Goal: Task Accomplishment & Management: Use online tool/utility

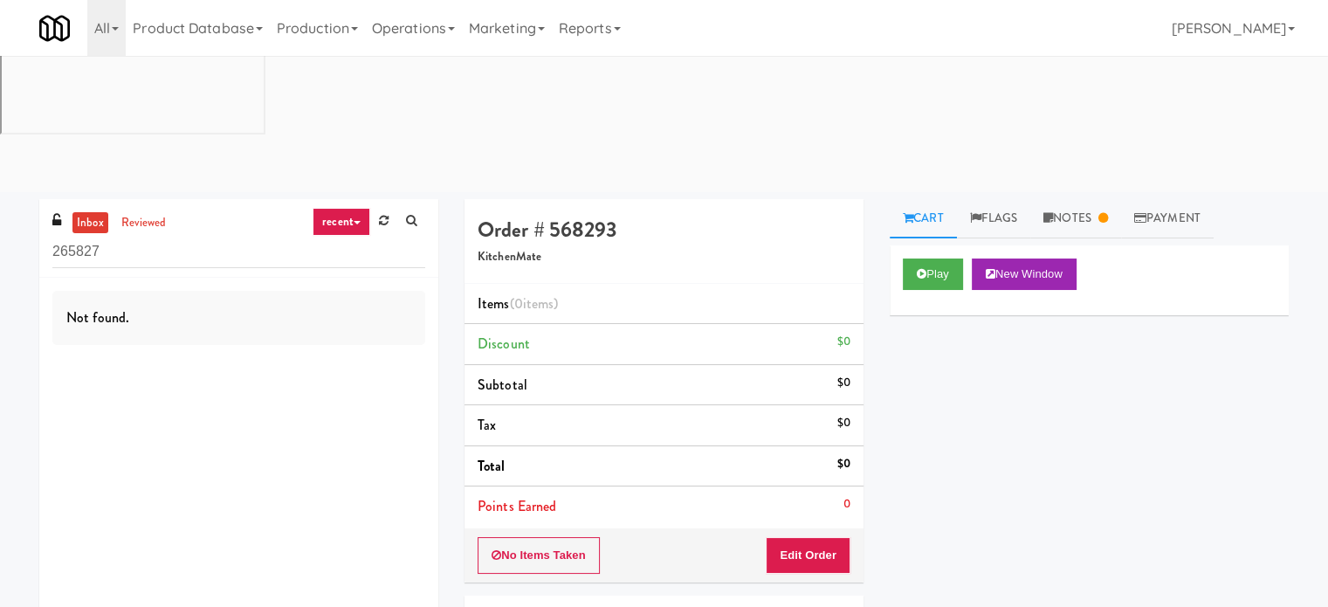
click at [356, 221] on icon at bounding box center [357, 222] width 7 height 3
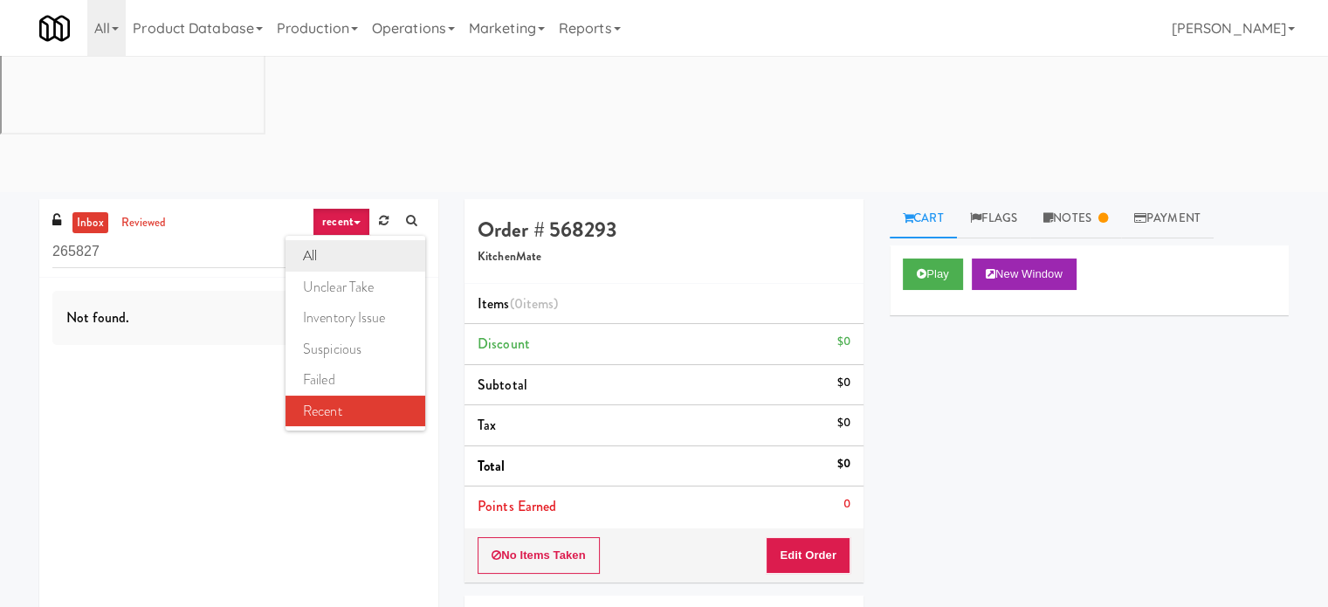
click at [333, 240] on link "all" at bounding box center [356, 255] width 140 height 31
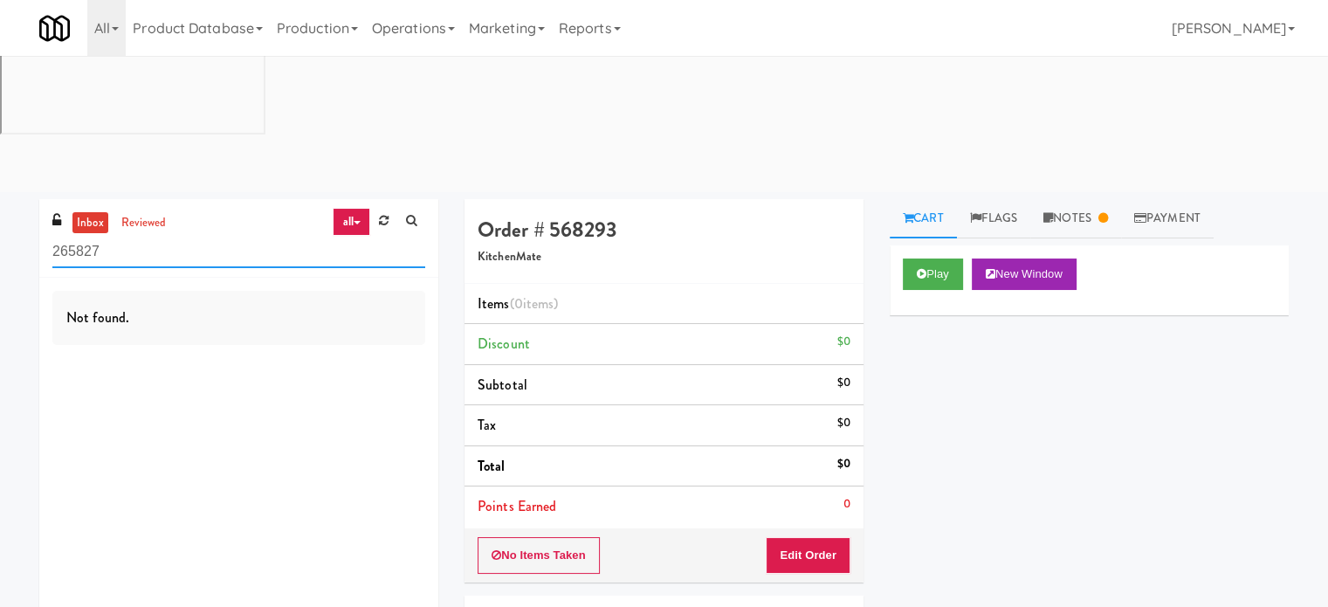
click at [160, 236] on input "265827" at bounding box center [238, 252] width 373 height 32
click at [161, 236] on input "265827" at bounding box center [238, 252] width 373 height 32
paste input "1787245"
click at [180, 236] on input "2658271787245" at bounding box center [238, 252] width 373 height 32
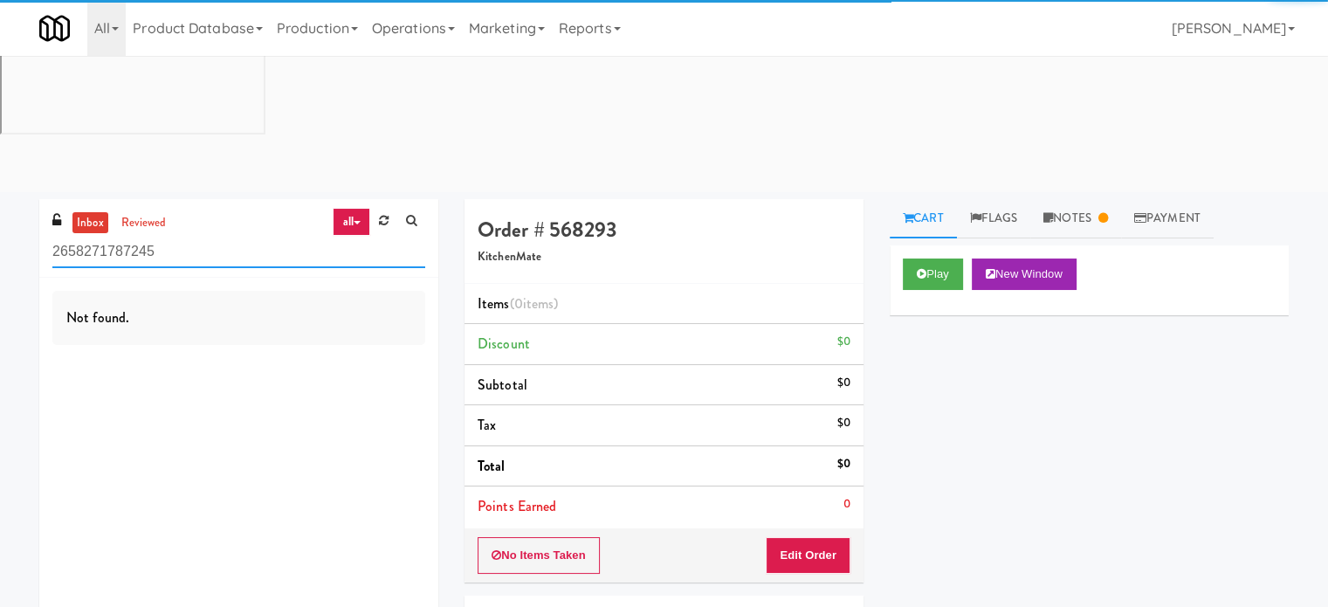
click at [180, 236] on input "2658271787245" at bounding box center [238, 252] width 373 height 32
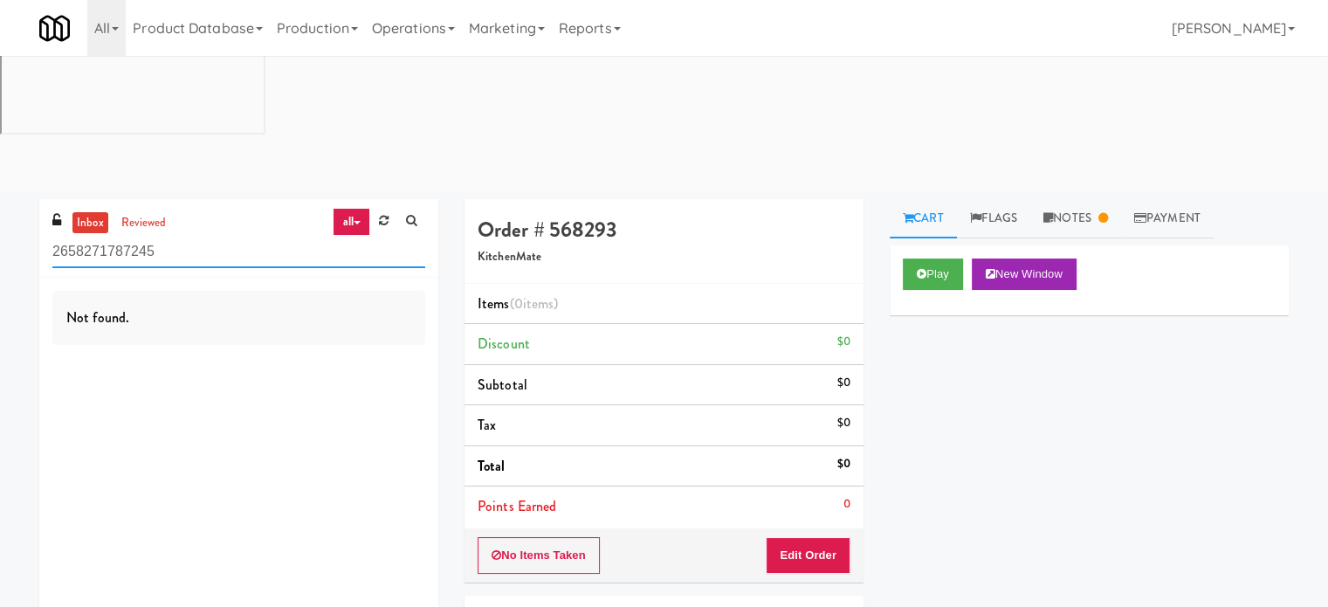
paste input "text"
click at [147, 212] on link "reviewed" at bounding box center [144, 223] width 54 height 22
click at [360, 221] on icon at bounding box center [357, 222] width 7 height 3
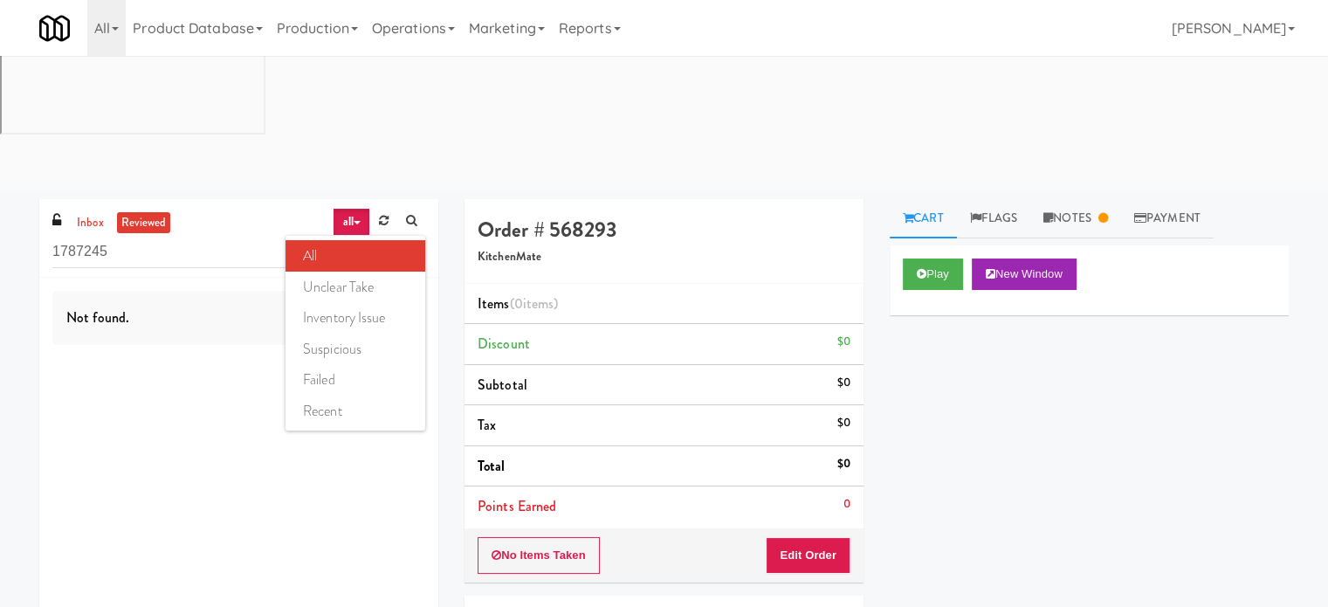
click at [343, 334] on link "suspicious" at bounding box center [356, 349] width 140 height 31
drag, startPoint x: 363, startPoint y: 93, endPoint x: 360, endPoint y: 121, distance: 29.0
click at [363, 208] on link "suspicious" at bounding box center [333, 222] width 74 height 28
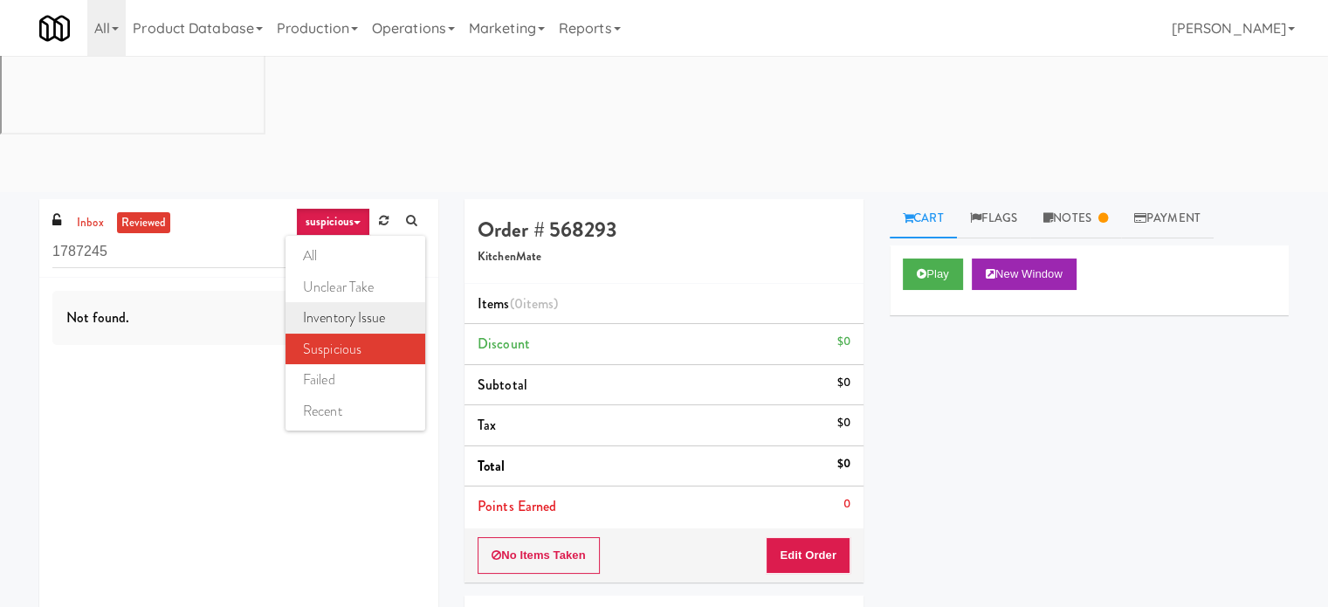
click at [342, 302] on link "inventory issue" at bounding box center [356, 317] width 140 height 31
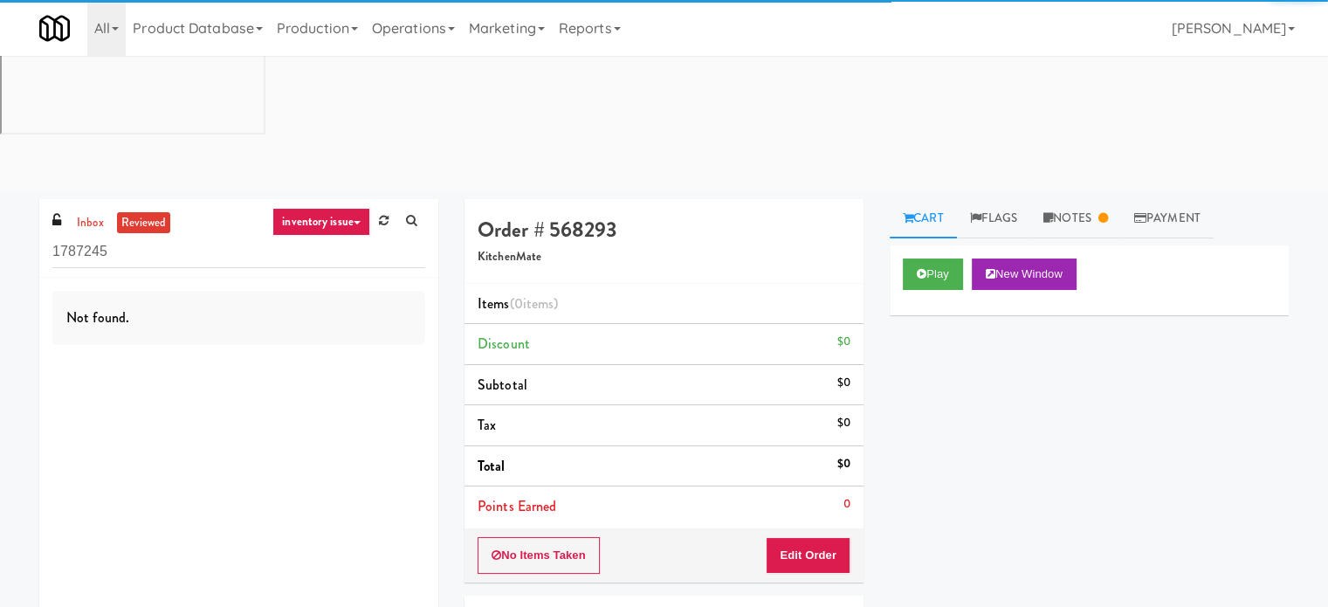
click at [347, 208] on link "inventory issue" at bounding box center [321, 222] width 98 height 28
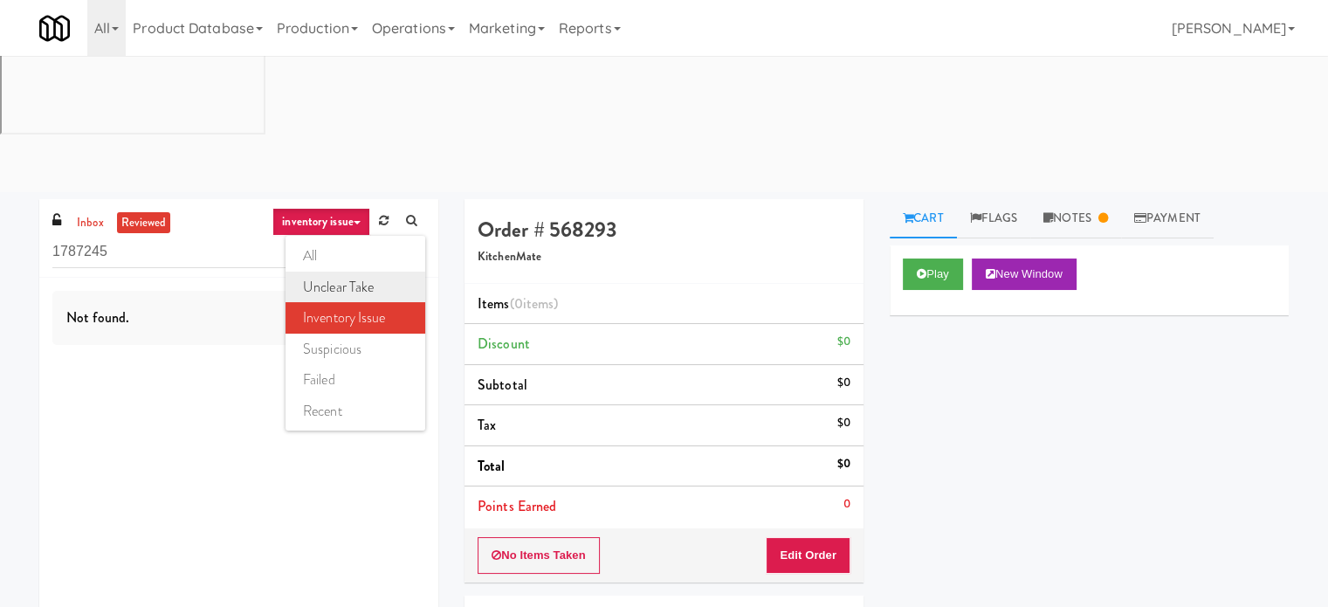
click at [346, 272] on link "unclear take" at bounding box center [356, 287] width 140 height 31
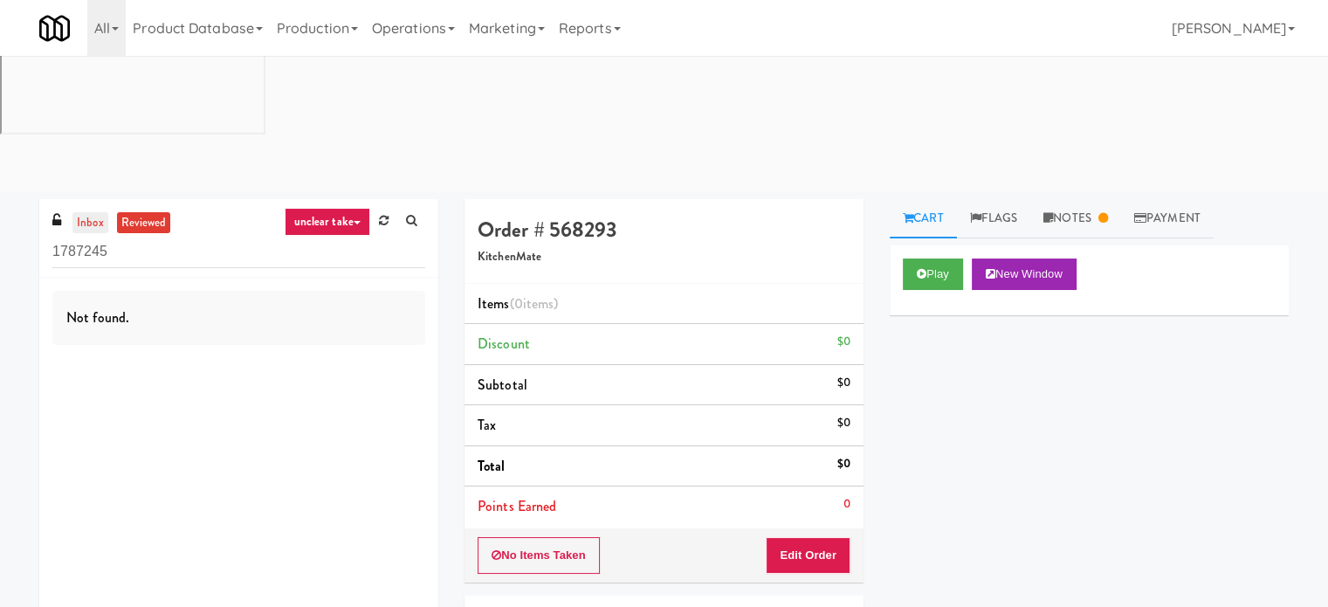
click at [103, 212] on link "inbox" at bounding box center [90, 223] width 36 height 22
click at [351, 208] on link "unclear take" at bounding box center [328, 222] width 86 height 28
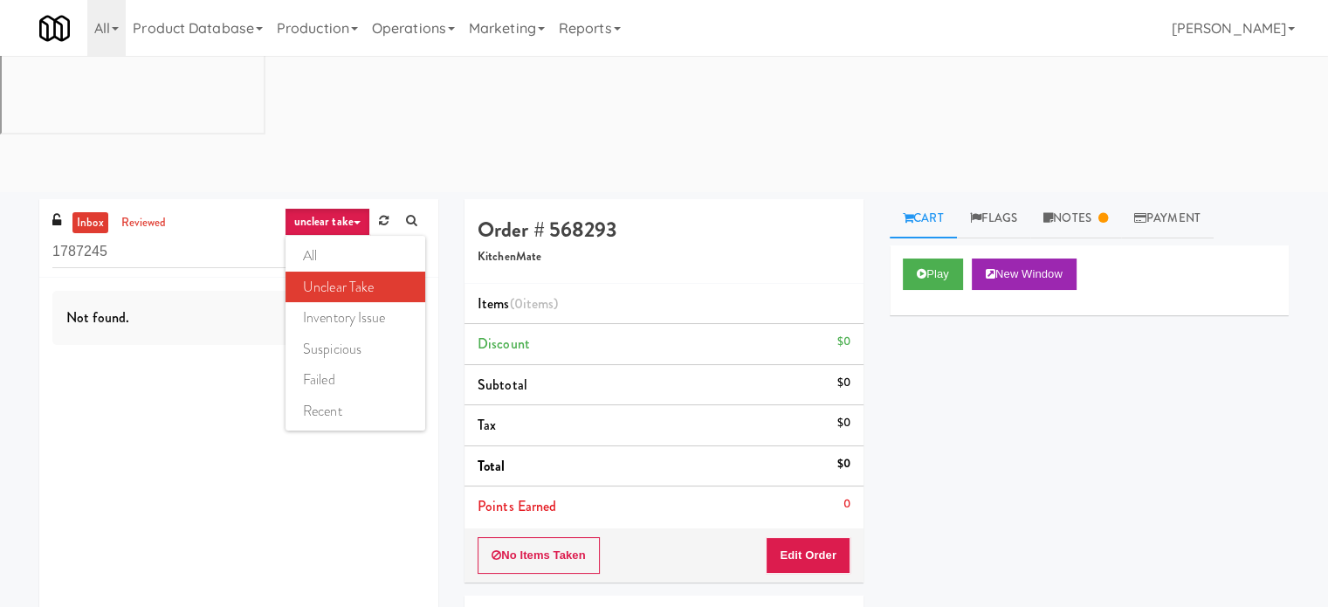
click at [363, 272] on link "unclear take" at bounding box center [356, 287] width 140 height 31
click at [352, 208] on link "unclear take" at bounding box center [328, 222] width 86 height 28
click at [241, 236] on input "1787245" at bounding box center [238, 252] width 373 height 32
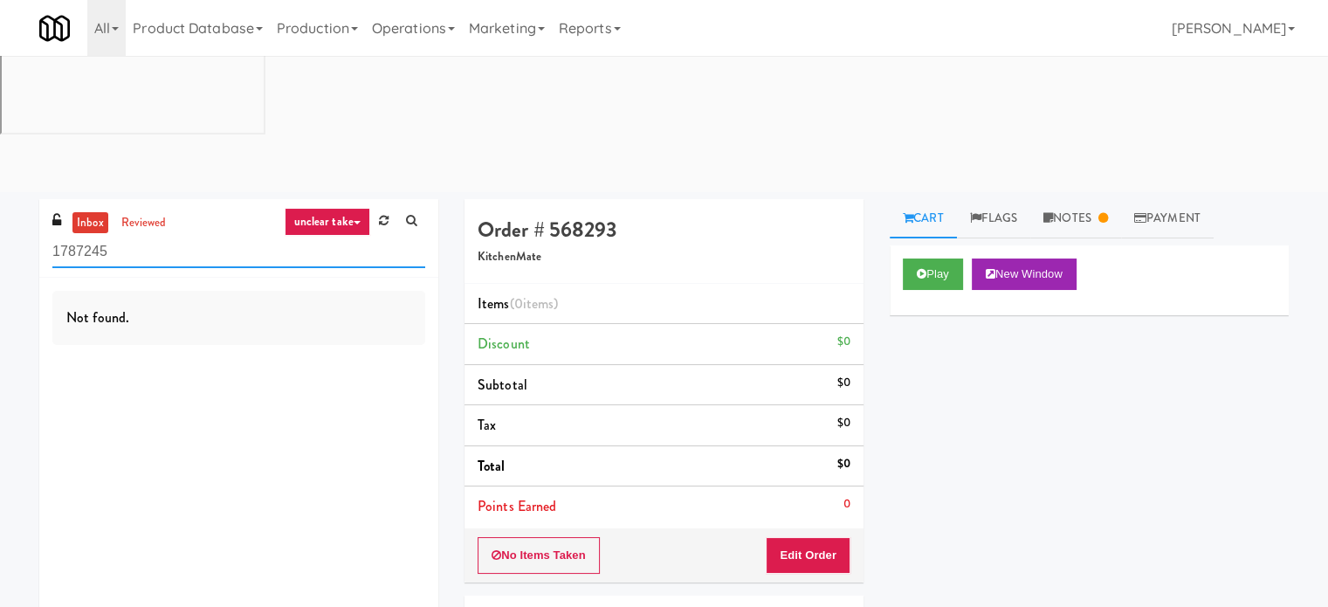
click at [242, 236] on input "1787245" at bounding box center [238, 252] width 373 height 32
click at [245, 236] on input "1787245" at bounding box center [238, 252] width 373 height 32
click at [357, 221] on icon at bounding box center [357, 222] width 7 height 3
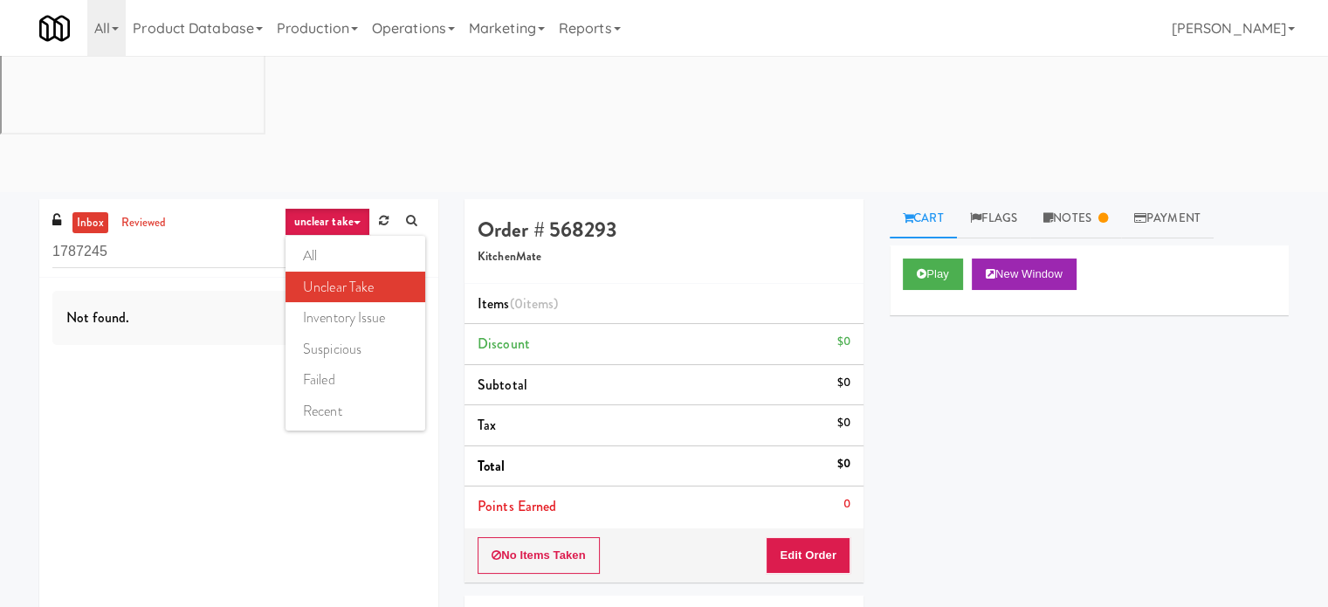
click at [336, 364] on link "failed" at bounding box center [356, 379] width 140 height 31
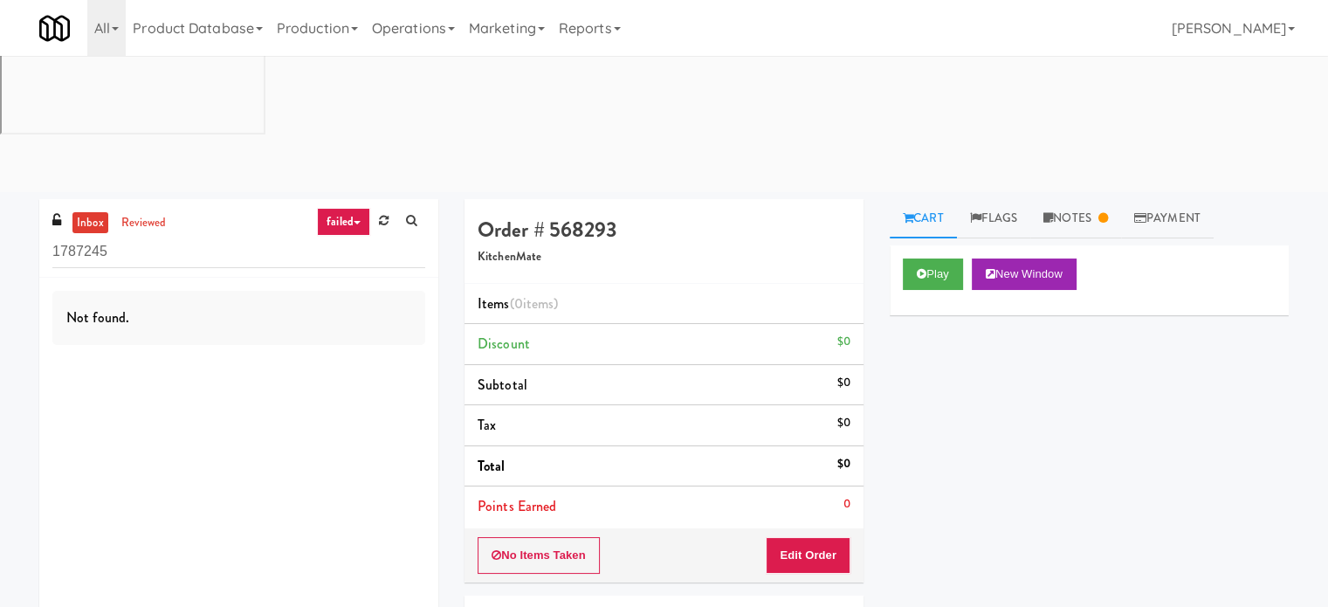
click at [360, 208] on link "failed" at bounding box center [343, 222] width 53 height 28
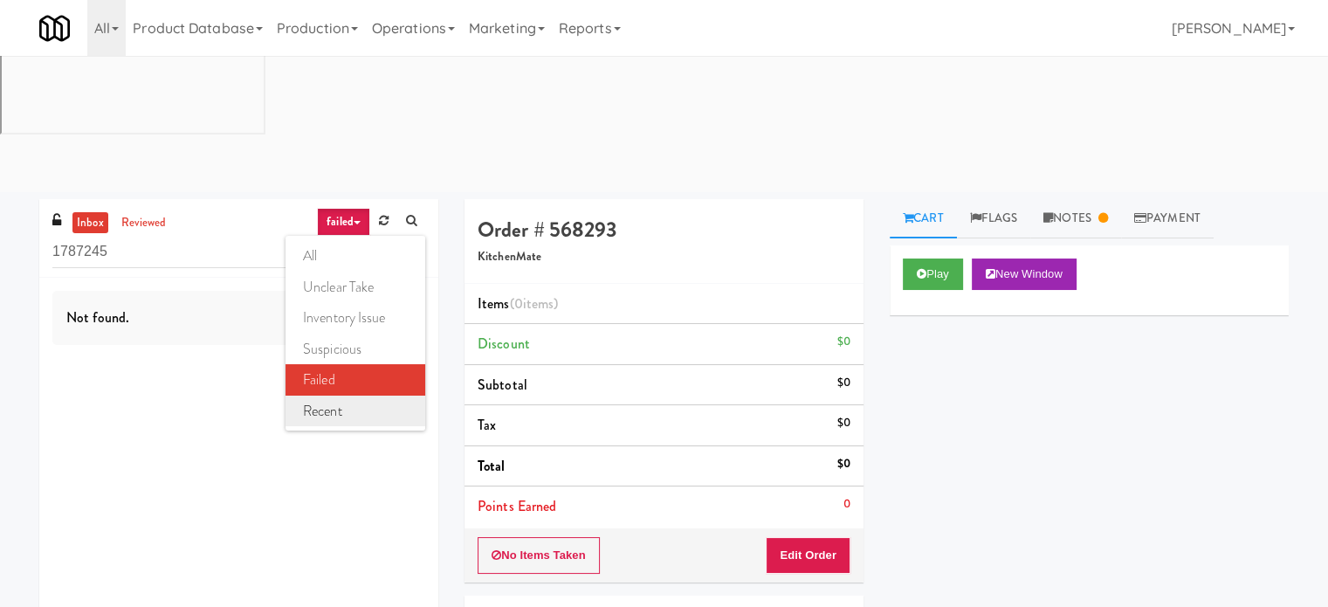
click at [347, 396] on link "recent" at bounding box center [356, 411] width 140 height 31
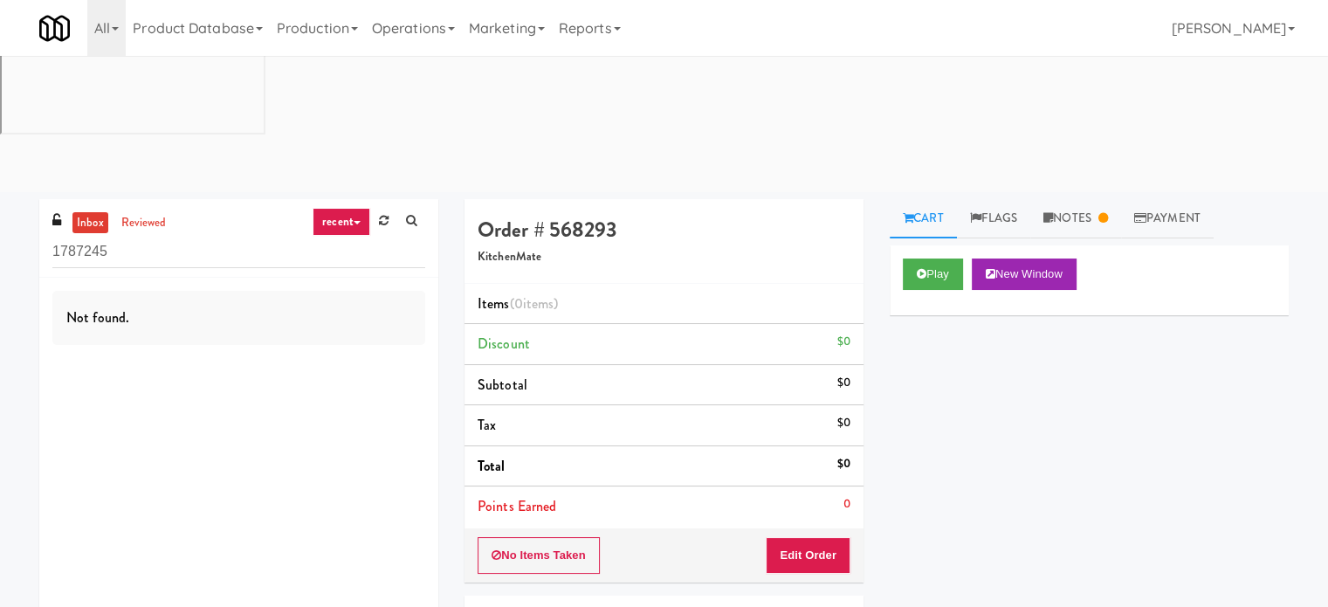
click at [365, 208] on link "recent" at bounding box center [342, 222] width 58 height 28
click at [343, 334] on link "suspicious" at bounding box center [356, 349] width 140 height 31
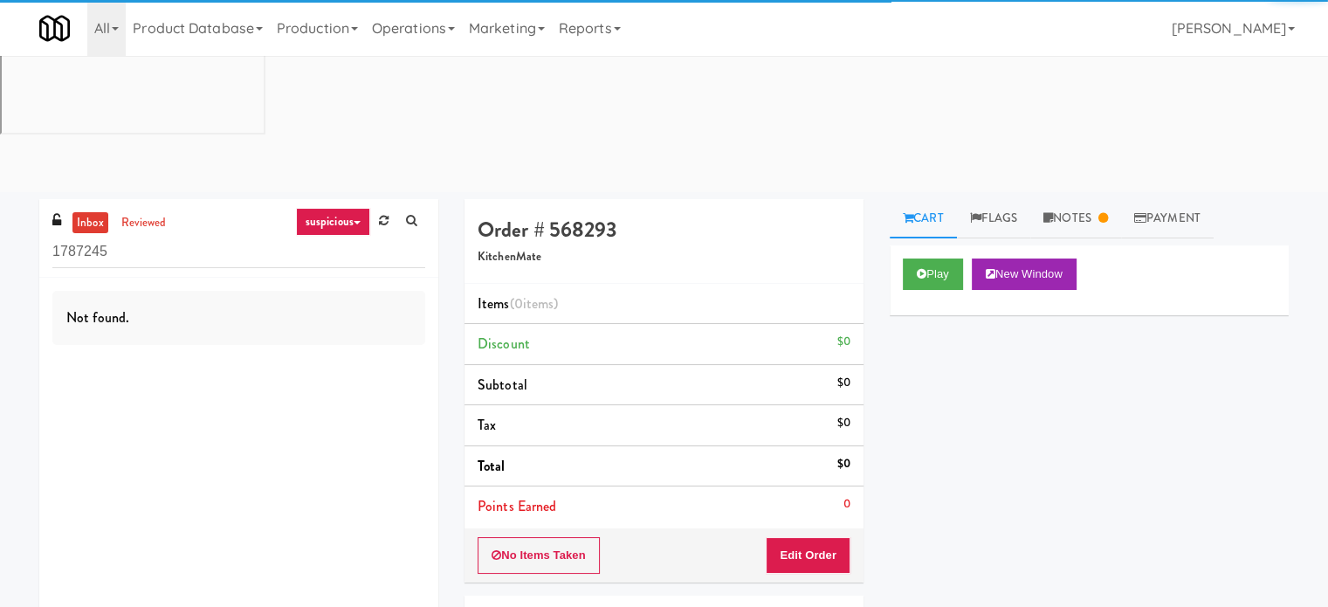
drag, startPoint x: 356, startPoint y: 82, endPoint x: 353, endPoint y: 94, distance: 12.7
click at [356, 208] on link "suspicious" at bounding box center [333, 222] width 74 height 28
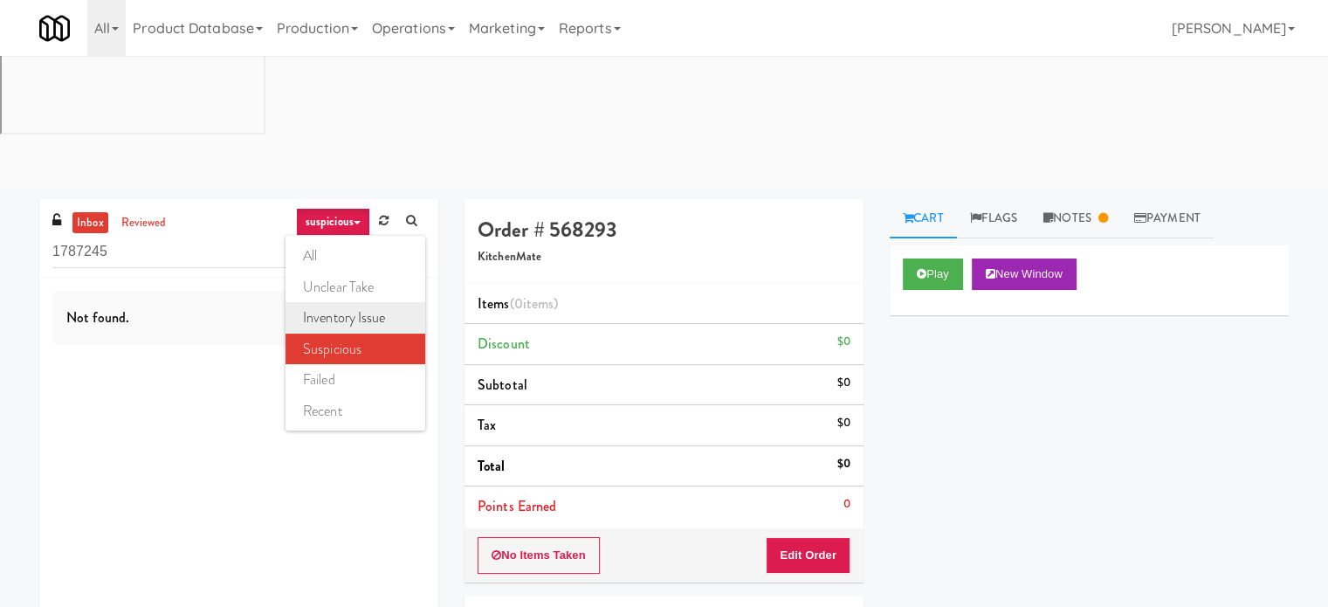
click at [357, 302] on link "inventory issue" at bounding box center [356, 317] width 140 height 31
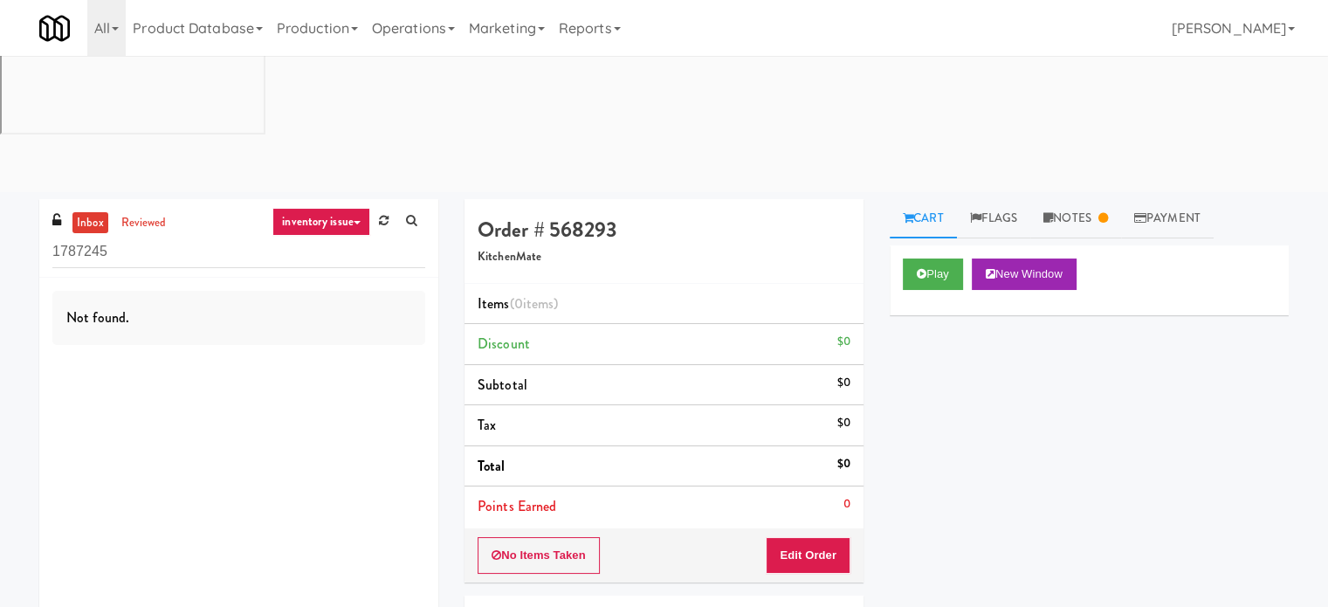
drag, startPoint x: 346, startPoint y: 88, endPoint x: 348, endPoint y: 108, distance: 20.2
click at [346, 208] on link "inventory issue" at bounding box center [321, 222] width 98 height 28
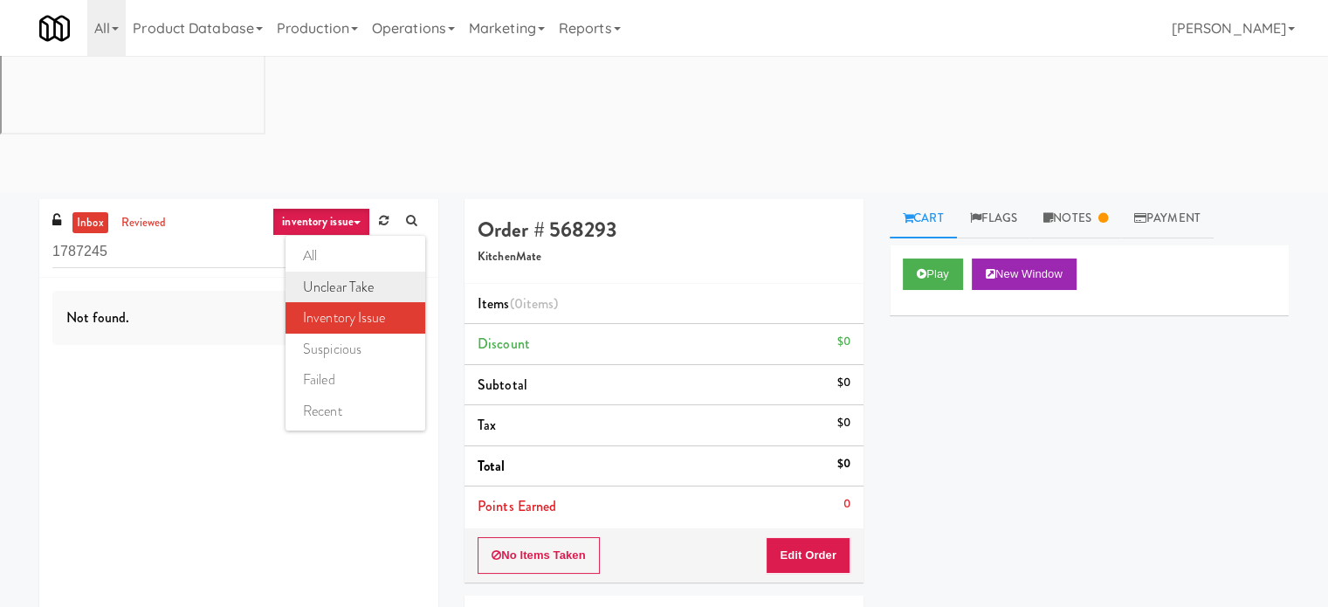
click at [344, 272] on link "unclear take" at bounding box center [356, 287] width 140 height 31
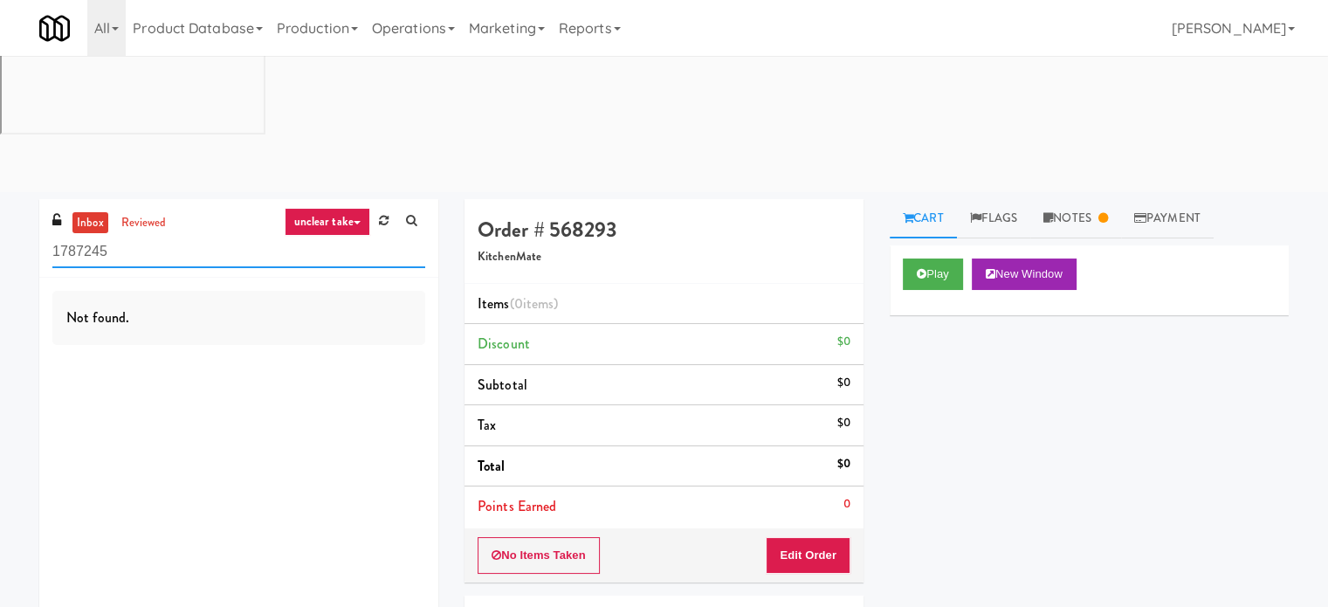
click at [164, 236] on input "1787245" at bounding box center [238, 252] width 373 height 32
click at [161, 212] on link "reviewed" at bounding box center [144, 223] width 54 height 22
click at [158, 236] on input "1787245" at bounding box center [238, 252] width 373 height 32
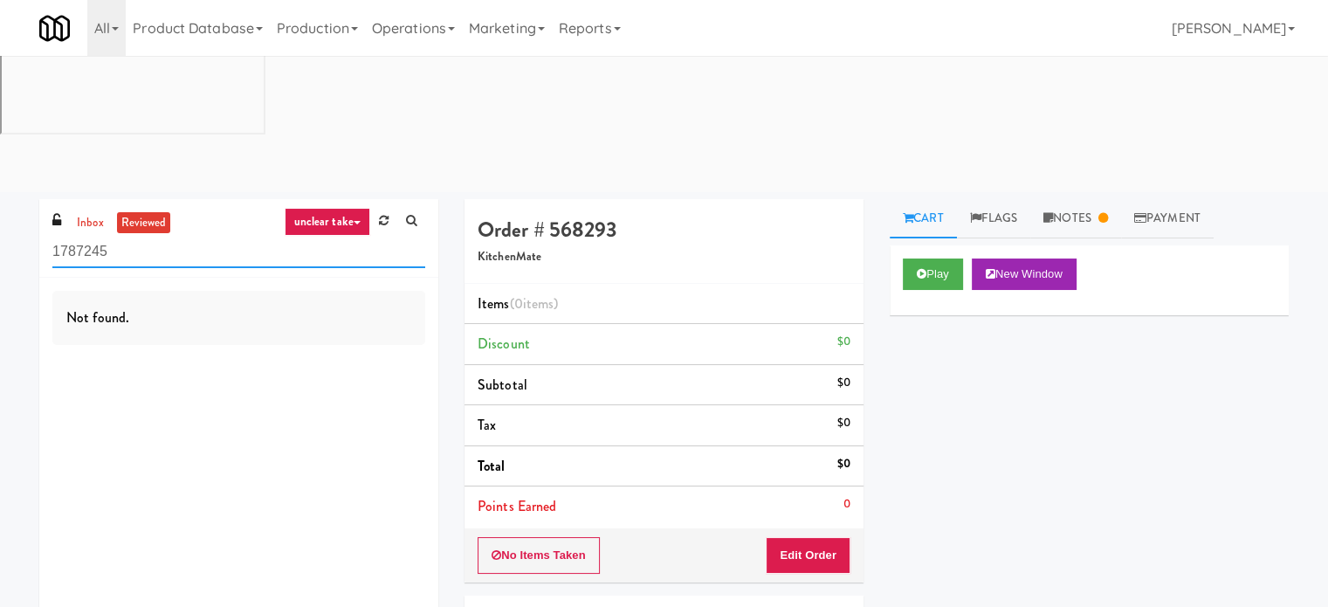
click at [158, 236] on input "1787245" at bounding box center [238, 252] width 373 height 32
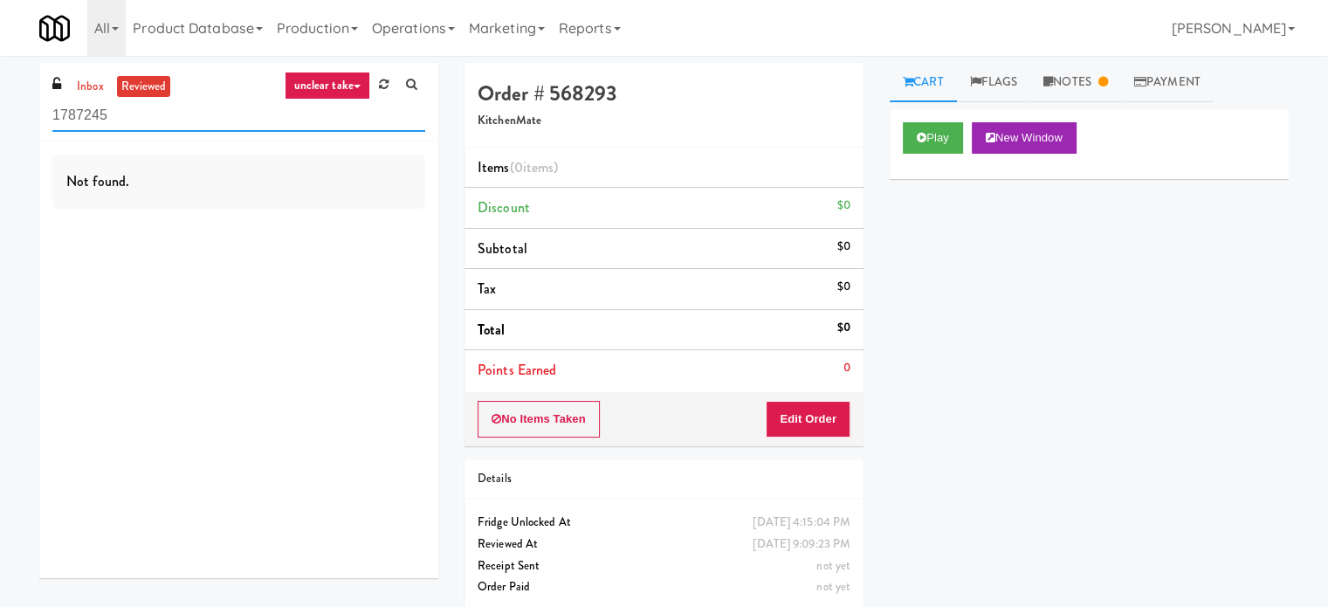
click at [121, 118] on input "1787245" at bounding box center [238, 116] width 373 height 32
click at [121, 117] on input "1787245" at bounding box center [238, 116] width 373 height 32
paste input "889808"
type input "889808"
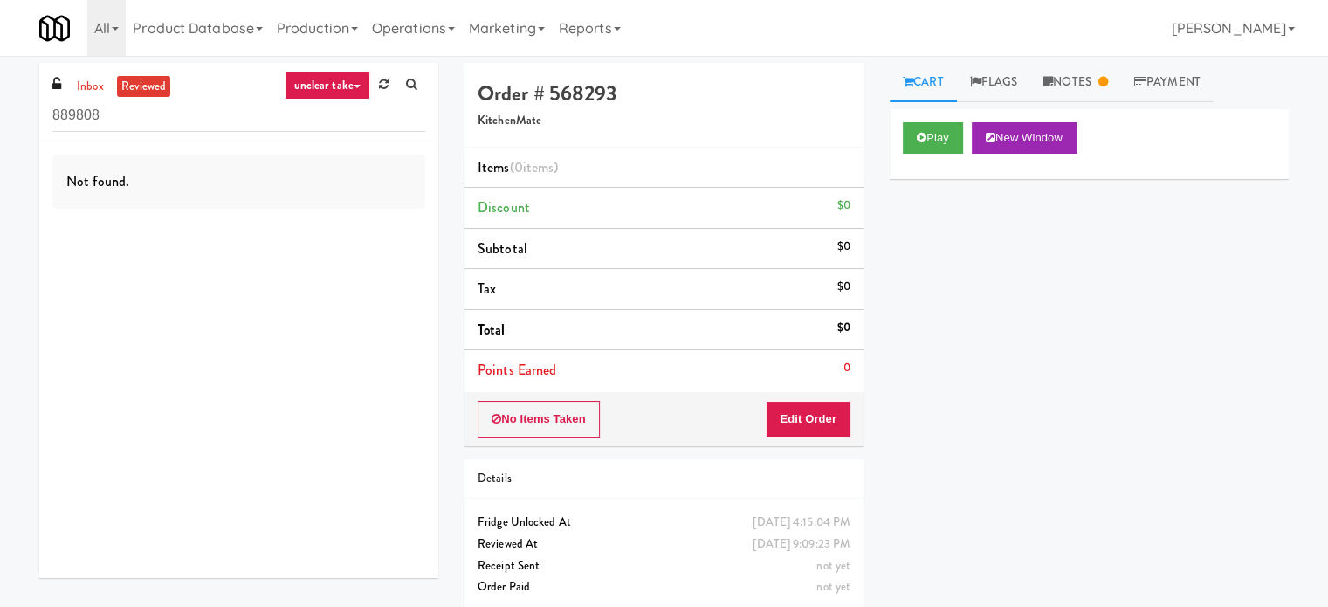
click at [355, 86] on icon at bounding box center [357, 86] width 7 height 3
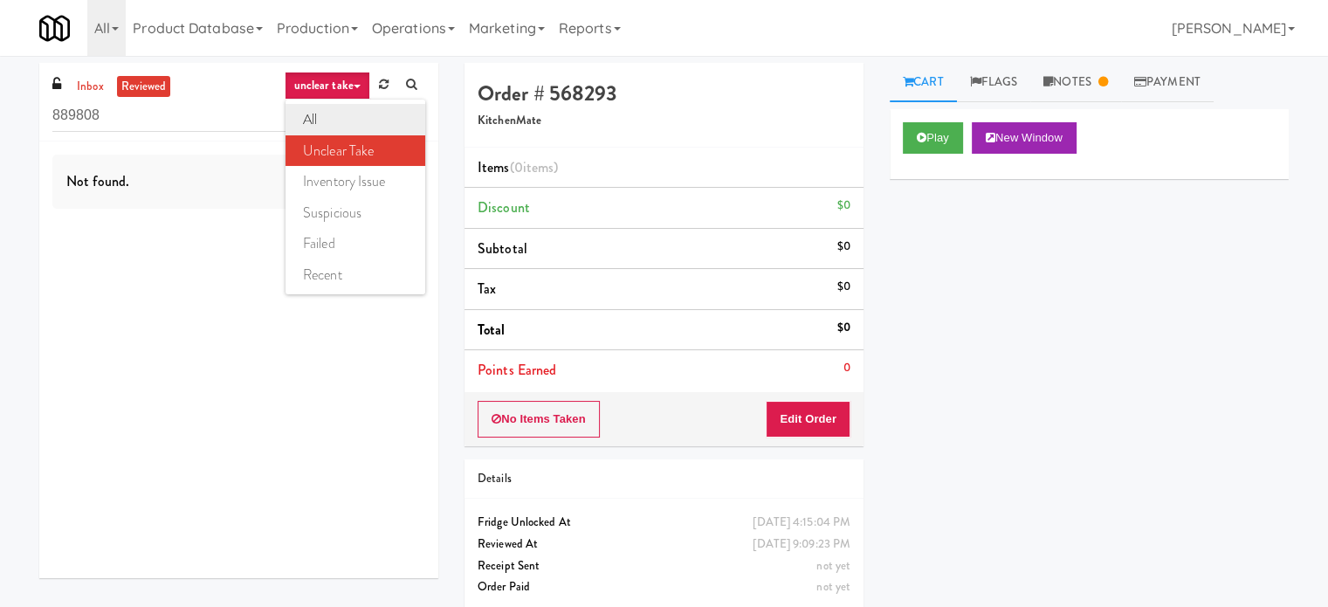
click at [323, 123] on link "all" at bounding box center [356, 119] width 140 height 31
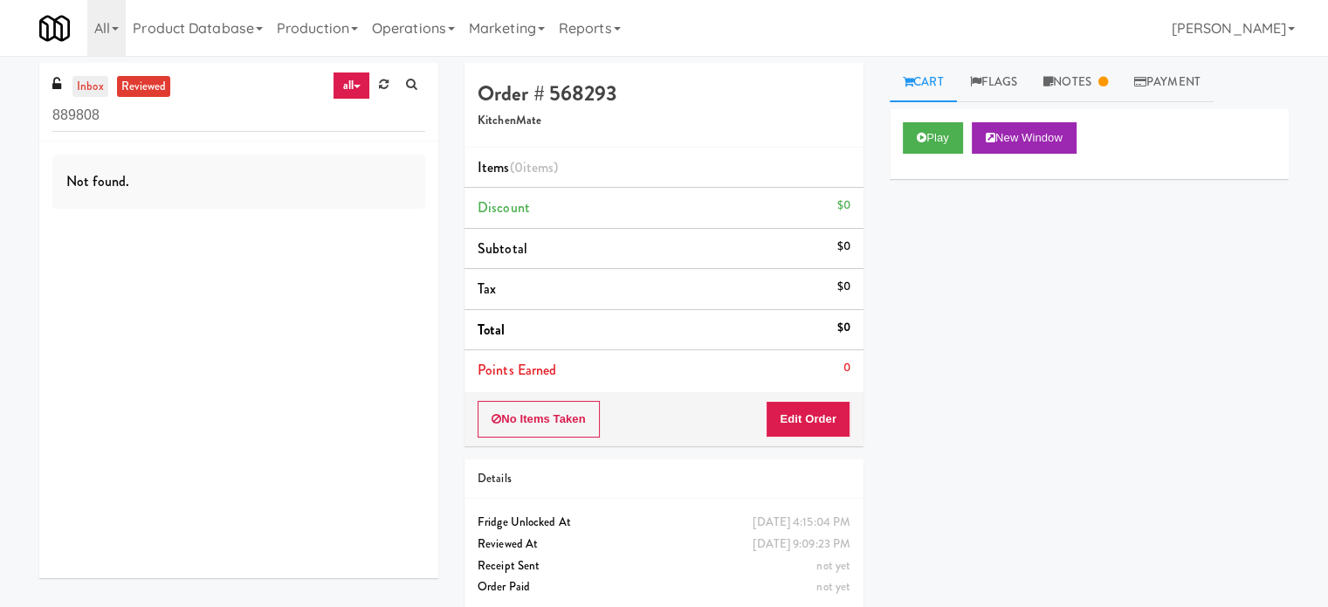
click at [86, 91] on link "inbox" at bounding box center [90, 87] width 36 height 22
click at [348, 82] on link "all" at bounding box center [351, 86] width 37 height 28
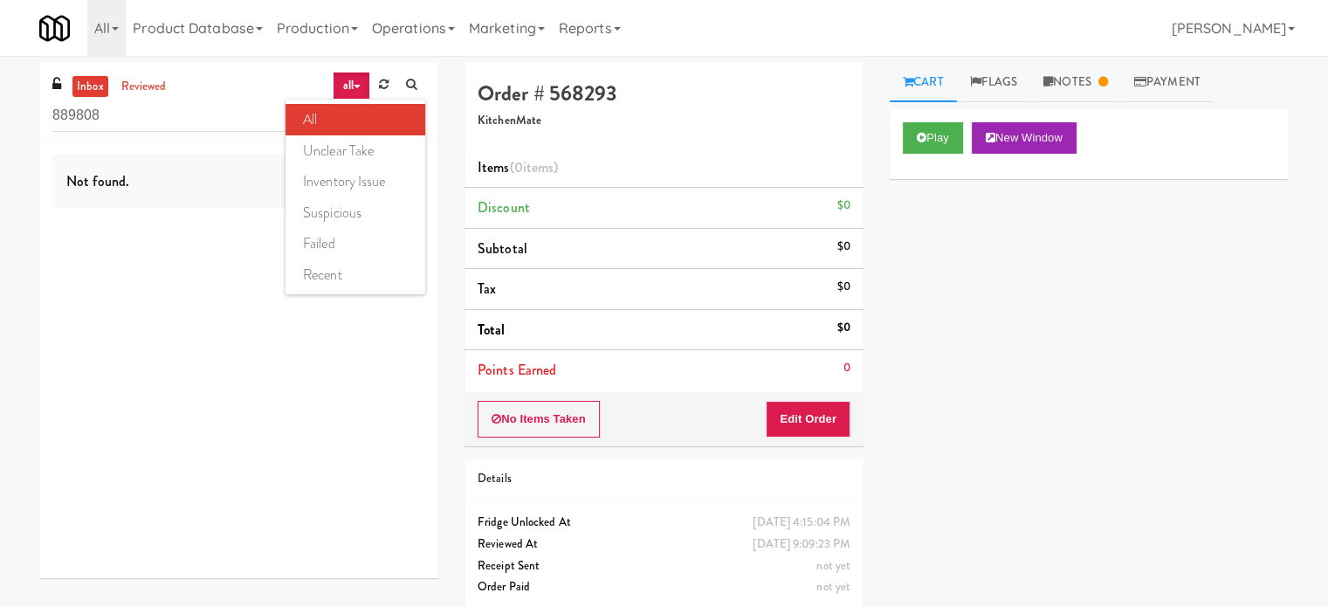
click at [344, 153] on link "unclear take" at bounding box center [356, 150] width 140 height 31
drag, startPoint x: 349, startPoint y: 87, endPoint x: 353, endPoint y: 117, distance: 29.9
click at [350, 87] on link "unclear take" at bounding box center [328, 86] width 86 height 28
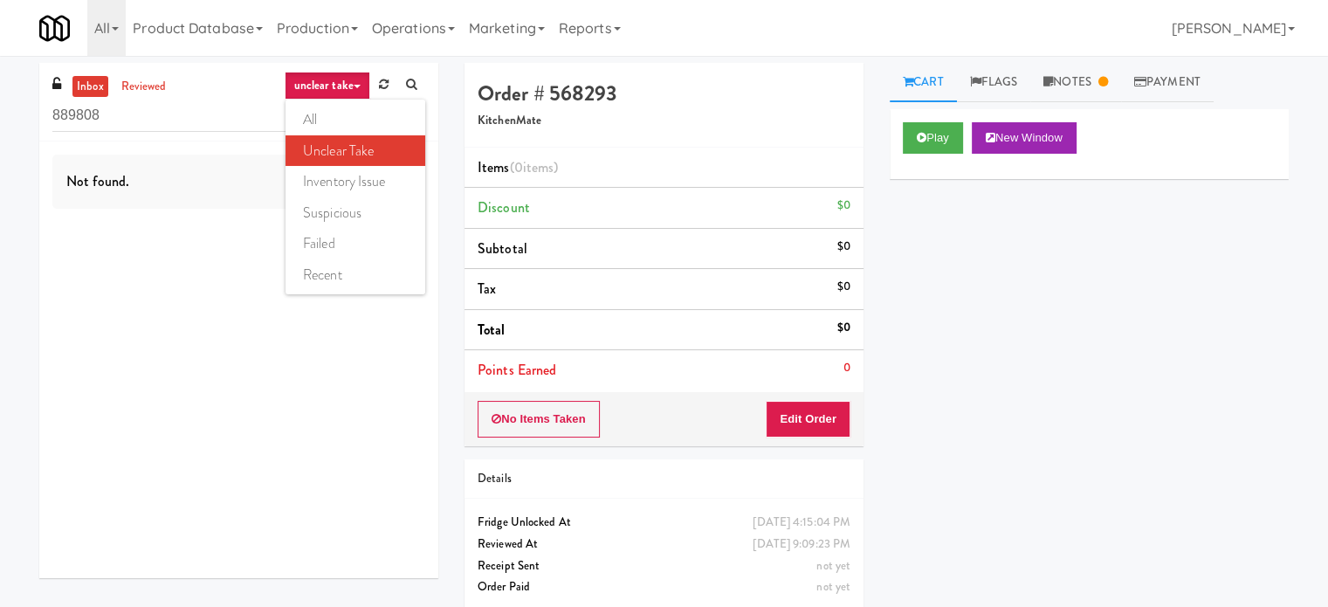
click at [340, 175] on link "inventory issue" at bounding box center [356, 181] width 140 height 31
click at [354, 87] on icon at bounding box center [357, 86] width 7 height 3
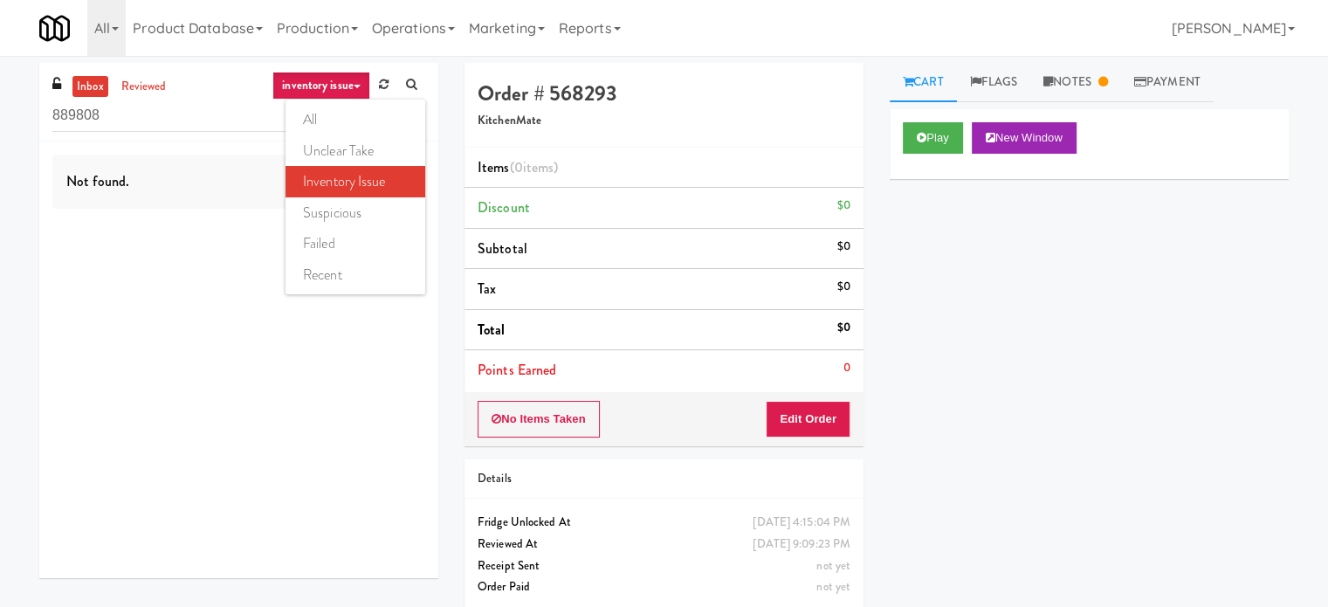
drag, startPoint x: 350, startPoint y: 215, endPoint x: 353, endPoint y: 184, distance: 30.7
click at [350, 216] on link "suspicious" at bounding box center [356, 212] width 140 height 31
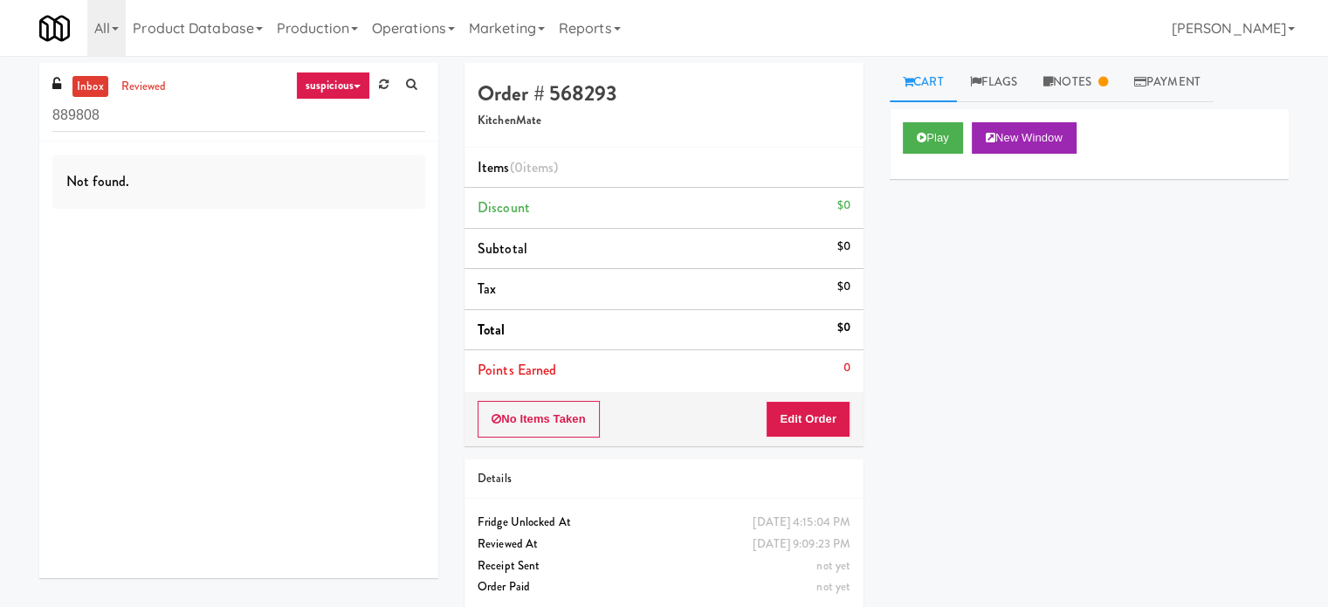
click at [356, 90] on link "suspicious" at bounding box center [333, 86] width 74 height 28
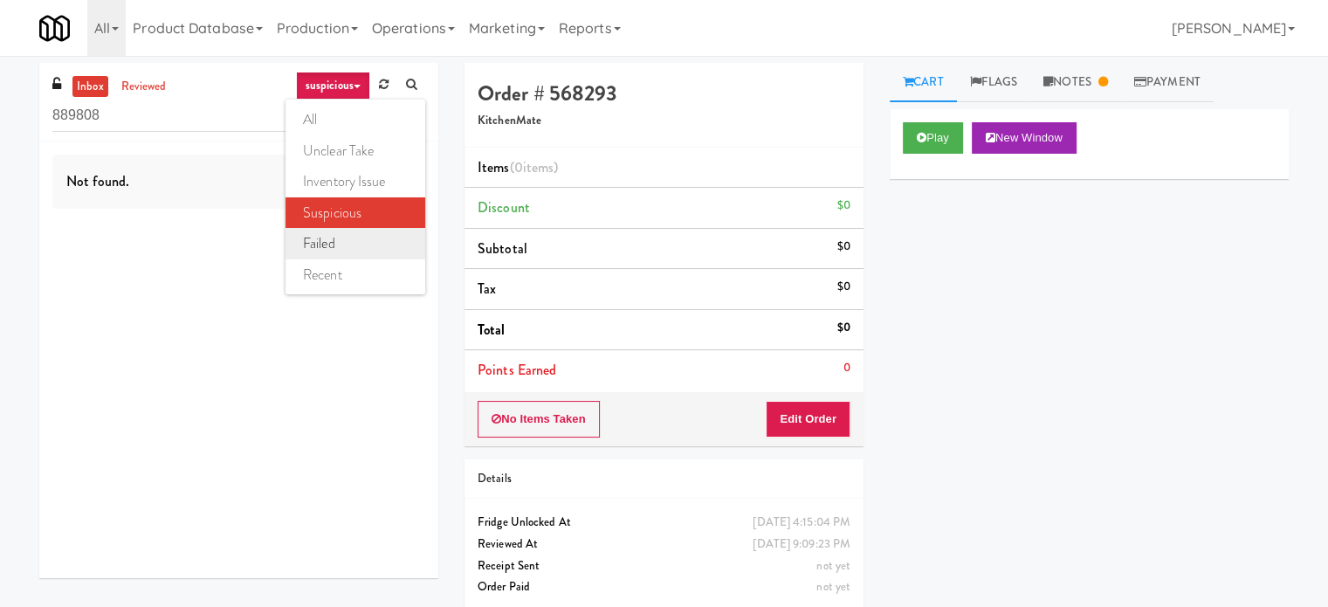
click at [344, 251] on link "failed" at bounding box center [356, 243] width 140 height 31
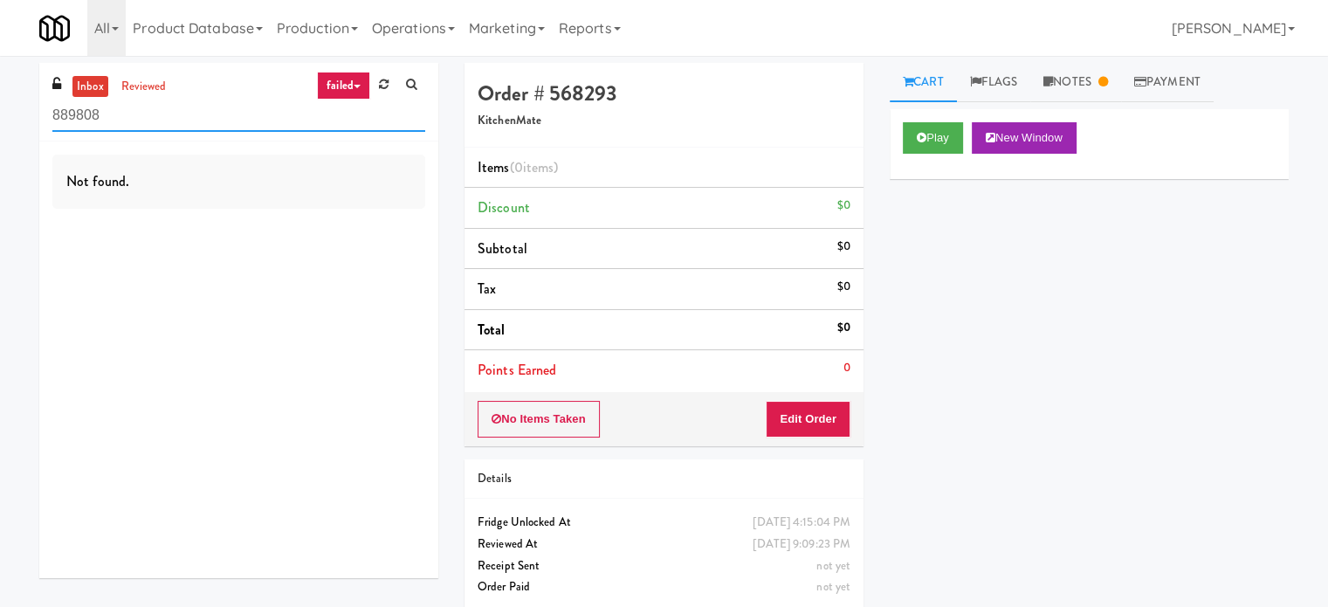
click at [239, 114] on input "889808" at bounding box center [238, 116] width 373 height 32
click at [1075, 86] on link "Notes" at bounding box center [1076, 82] width 91 height 39
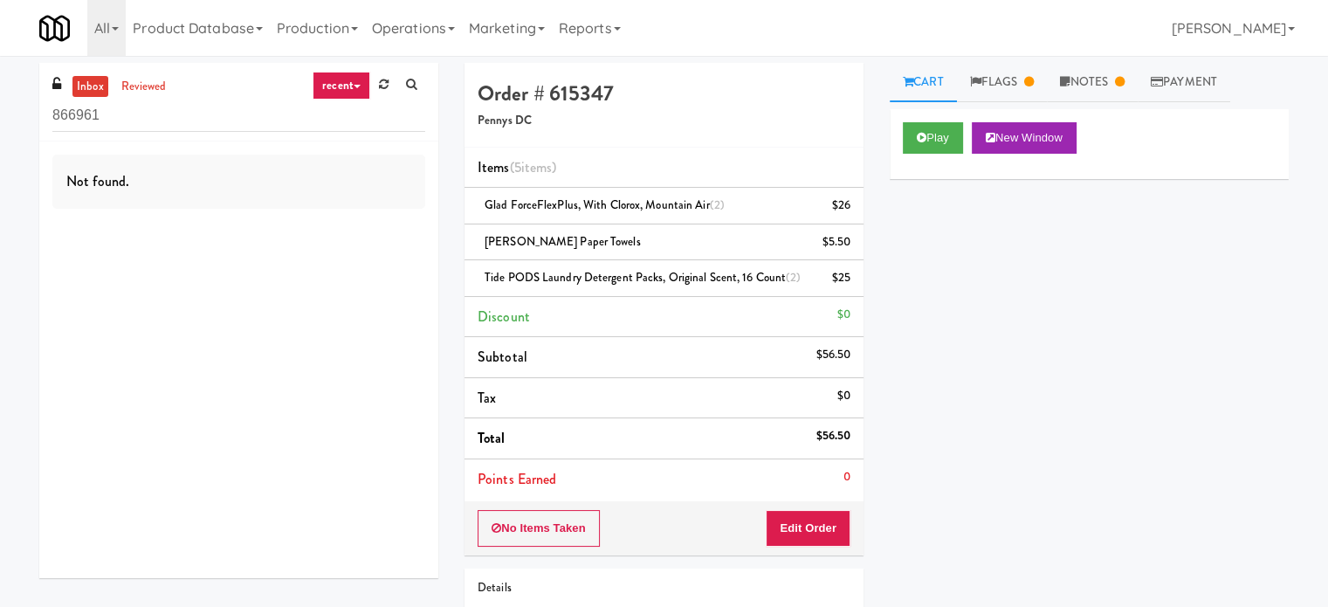
click at [346, 91] on link "recent" at bounding box center [342, 86] width 58 height 28
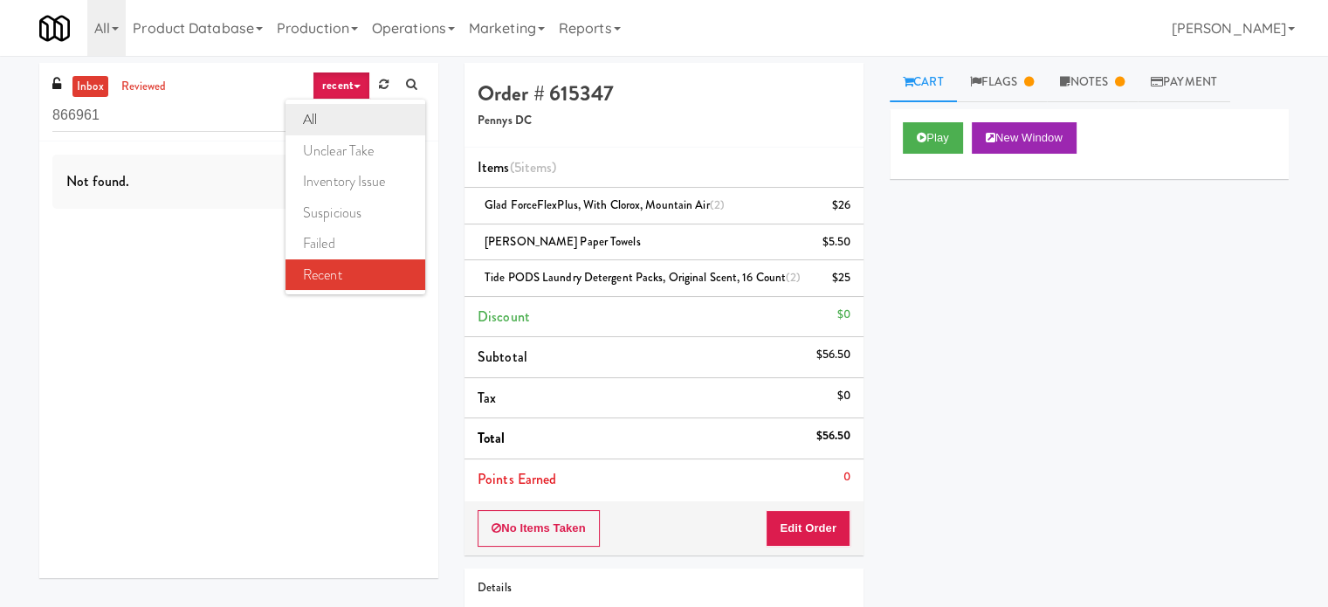
click at [321, 126] on link "all" at bounding box center [356, 119] width 140 height 31
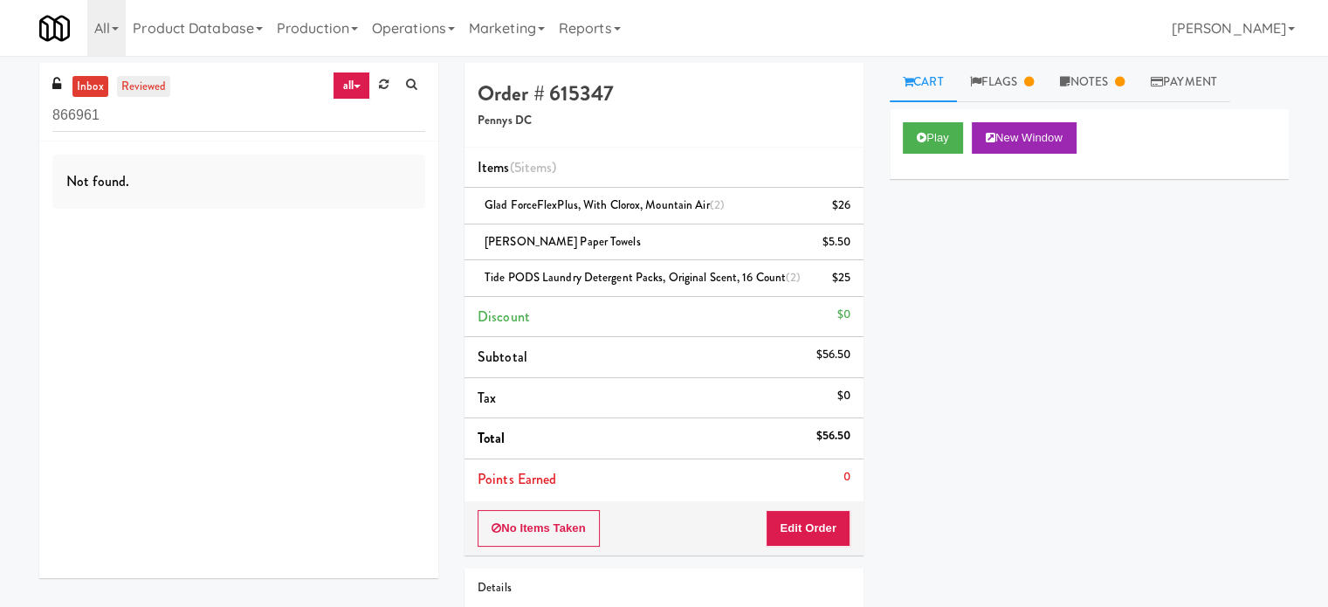
click at [146, 80] on link "reviewed" at bounding box center [144, 87] width 54 height 22
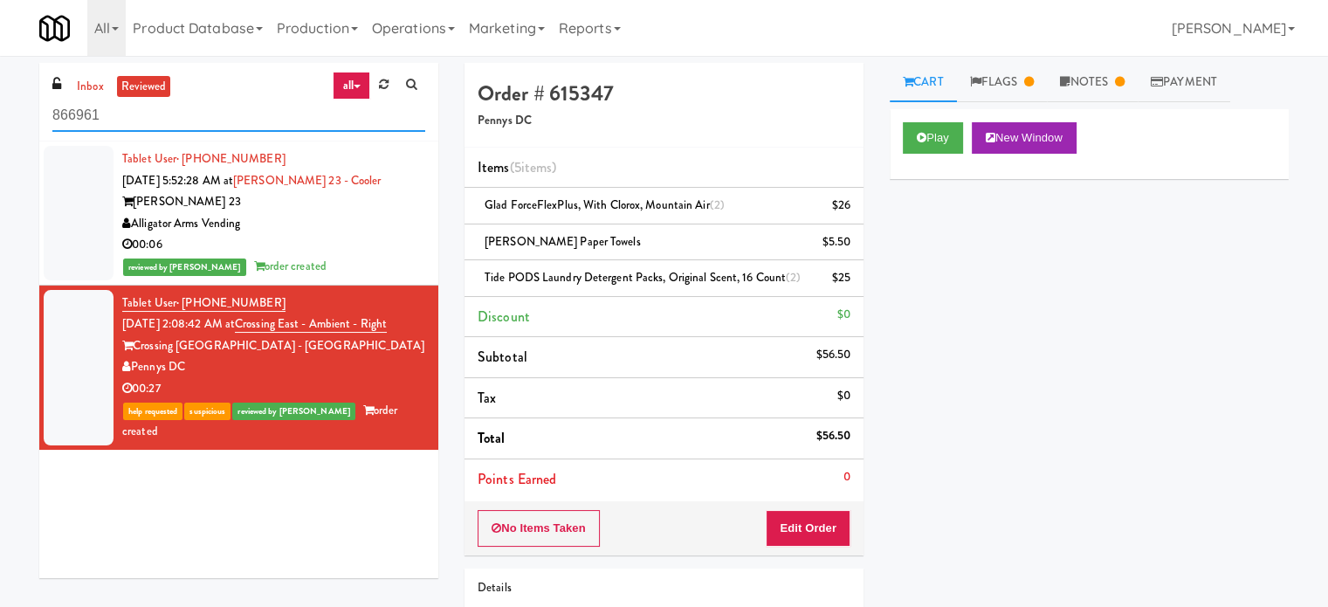
click at [213, 121] on input "866961" at bounding box center [238, 116] width 373 height 32
paste input "1787245"
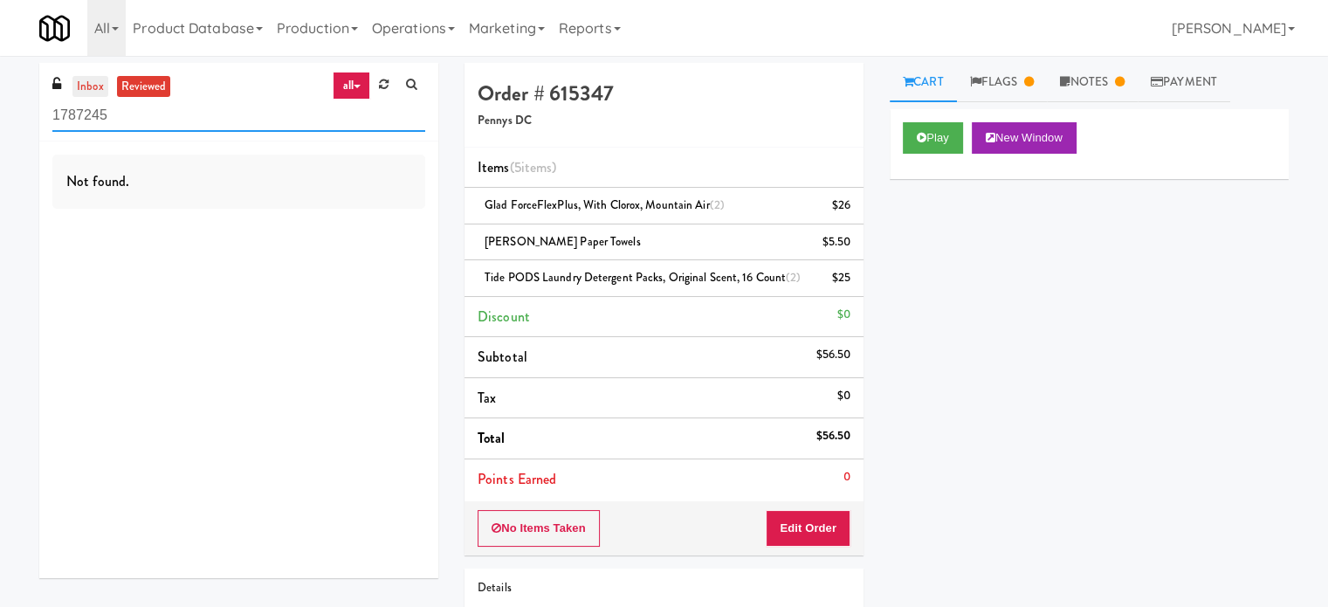
type input "1787245"
click at [91, 78] on link "inbox" at bounding box center [90, 87] width 36 height 22
click at [137, 114] on input "1787245" at bounding box center [238, 116] width 373 height 32
click at [138, 114] on input "1787245" at bounding box center [238, 116] width 373 height 32
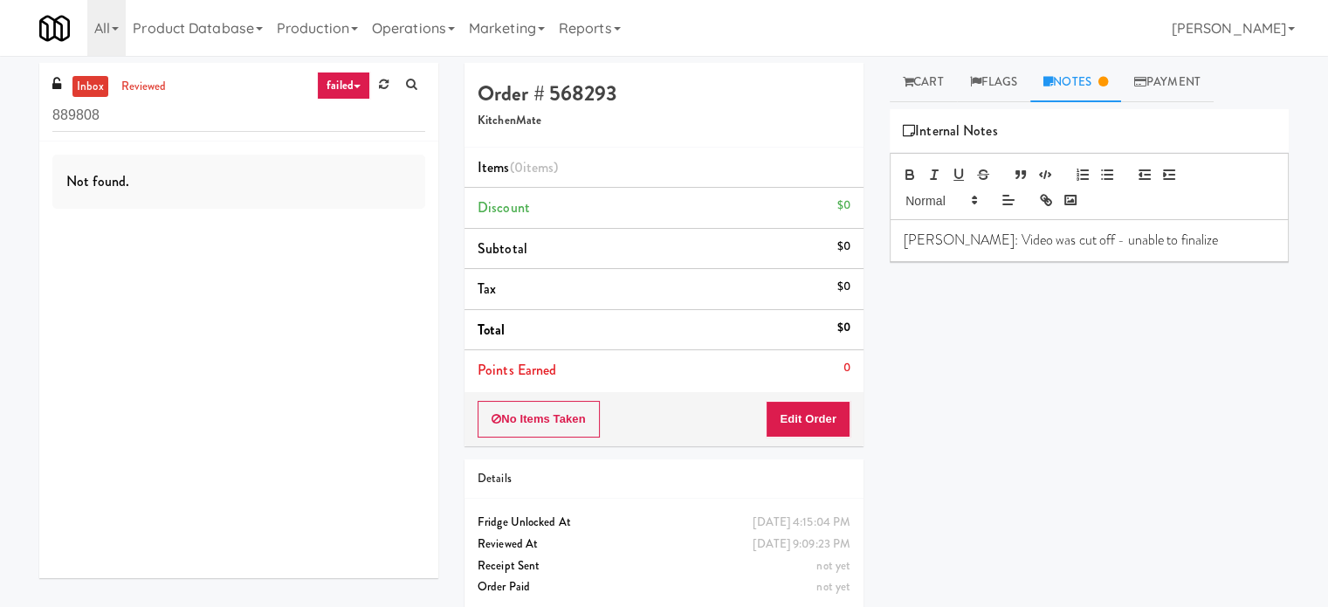
click at [355, 89] on link "failed" at bounding box center [343, 86] width 53 height 28
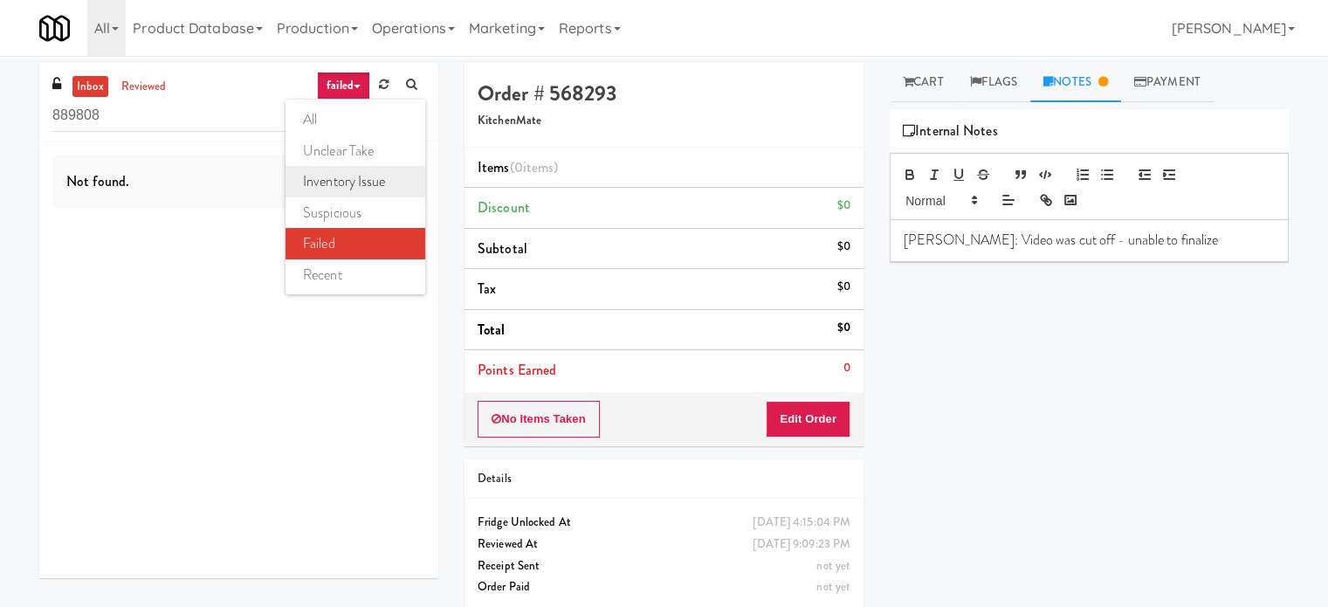
click at [348, 180] on link "inventory issue" at bounding box center [356, 181] width 140 height 31
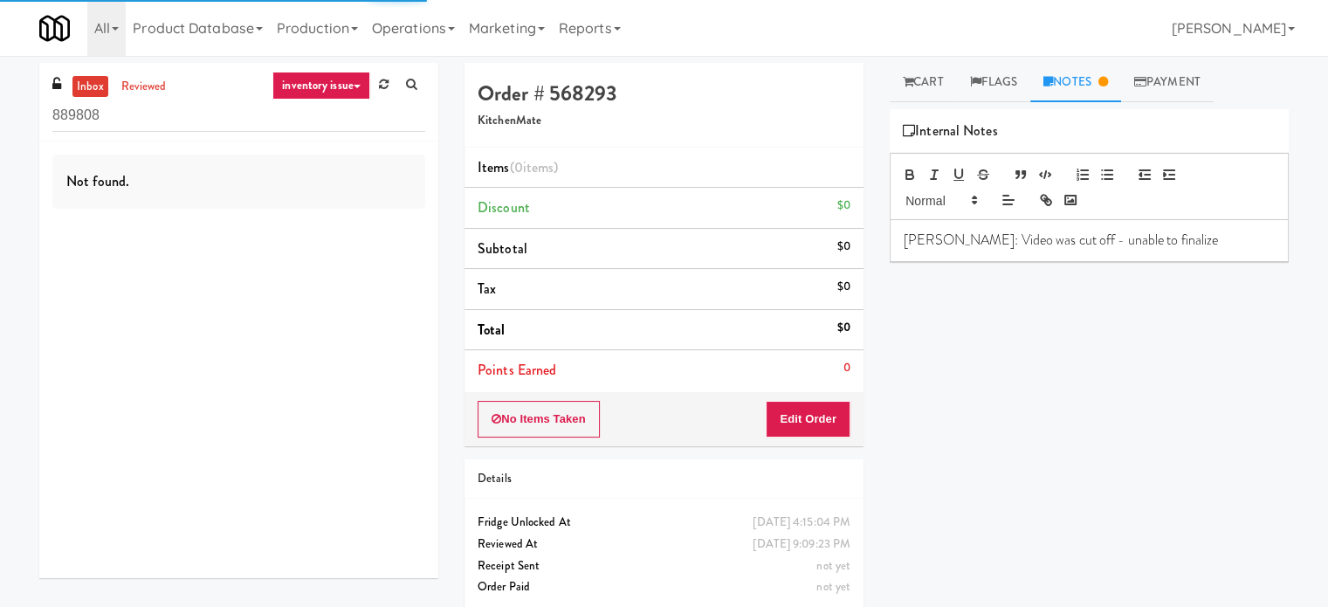
click at [350, 86] on link "inventory issue" at bounding box center [321, 86] width 98 height 28
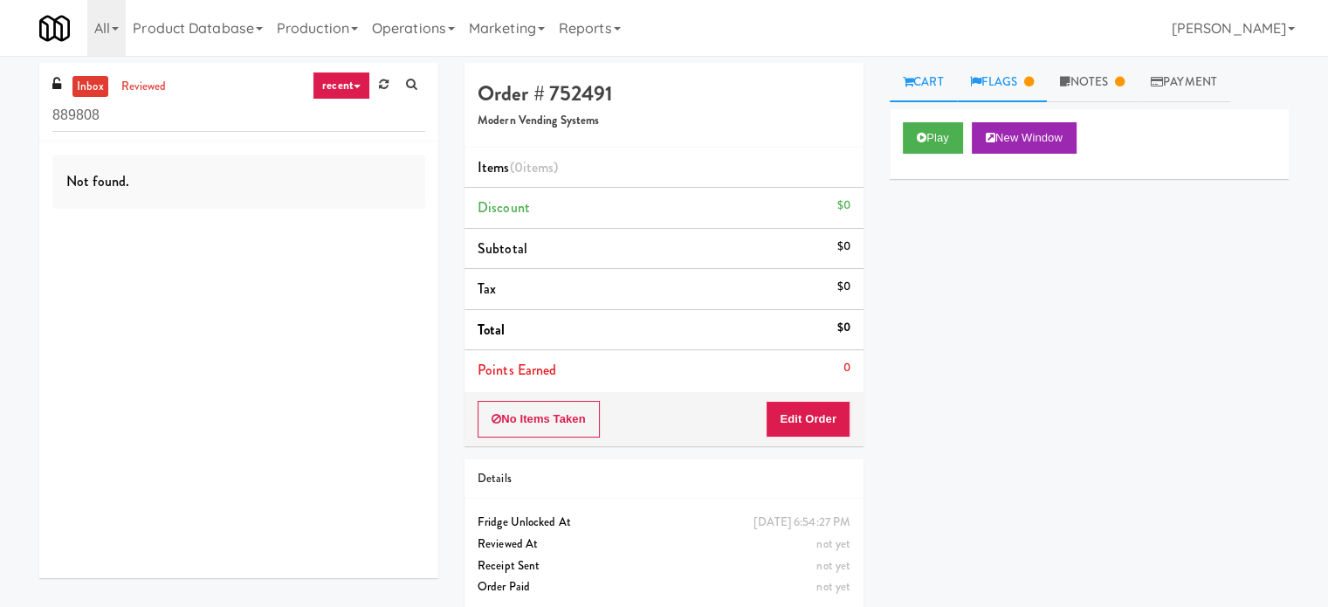
click at [1019, 79] on link "Flags" at bounding box center [1002, 82] width 91 height 39
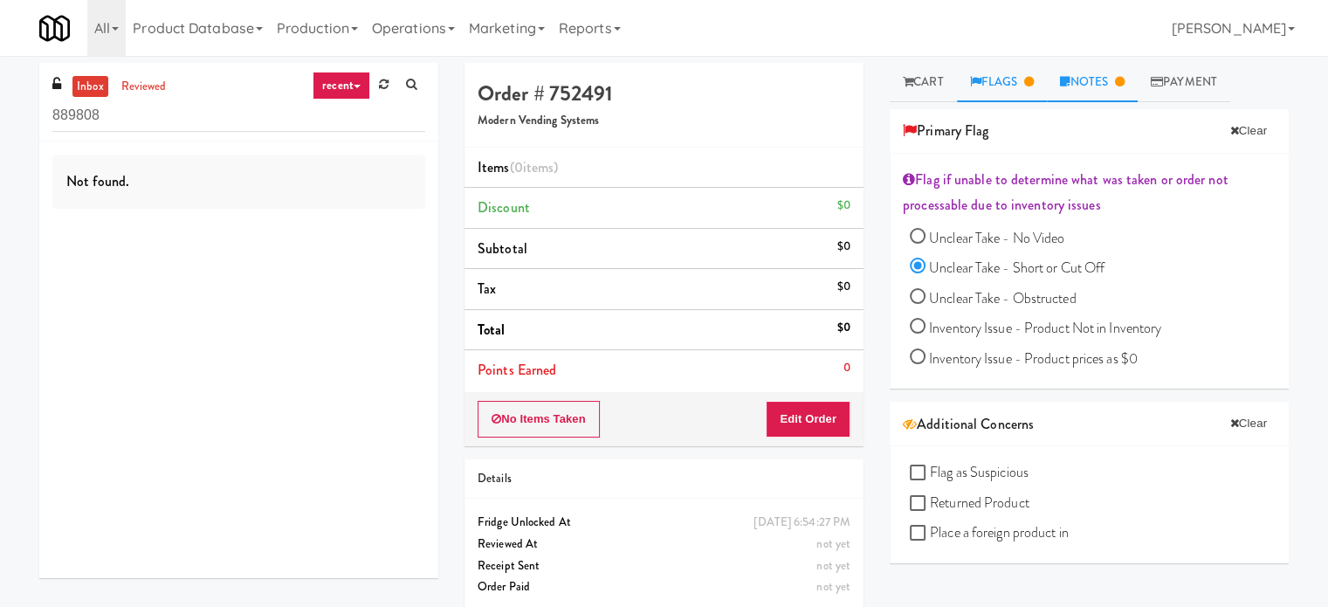
click at [1079, 82] on link "Notes" at bounding box center [1092, 82] width 91 height 39
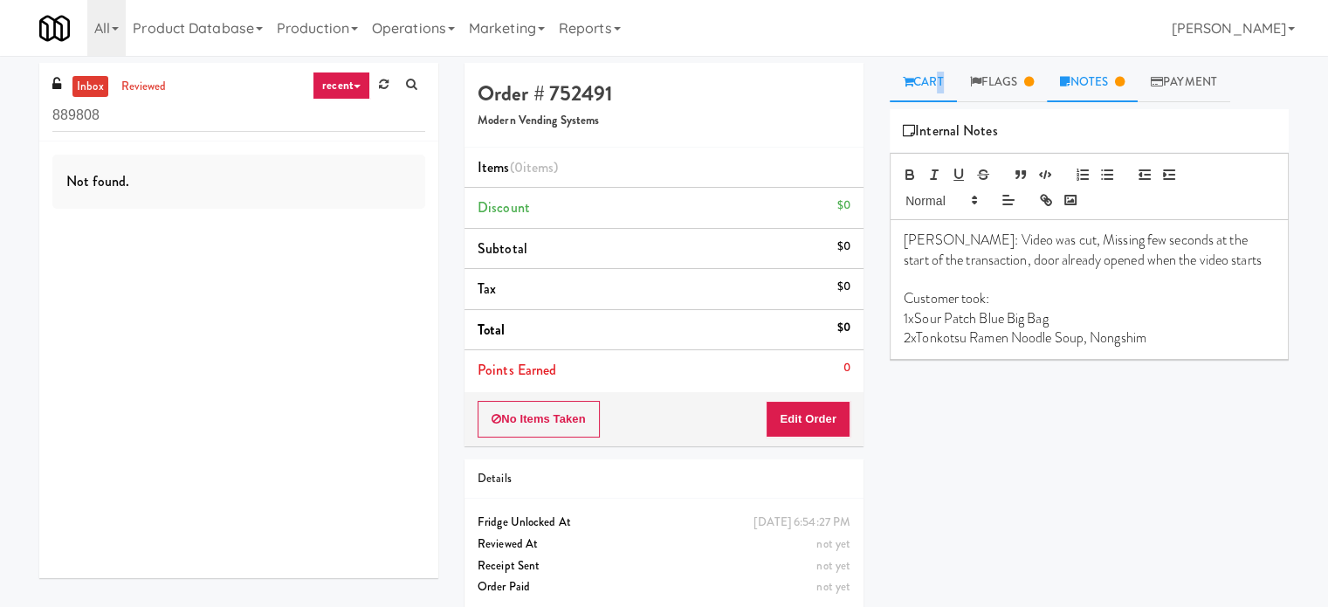
click at [937, 83] on link "Cart" at bounding box center [923, 82] width 67 height 39
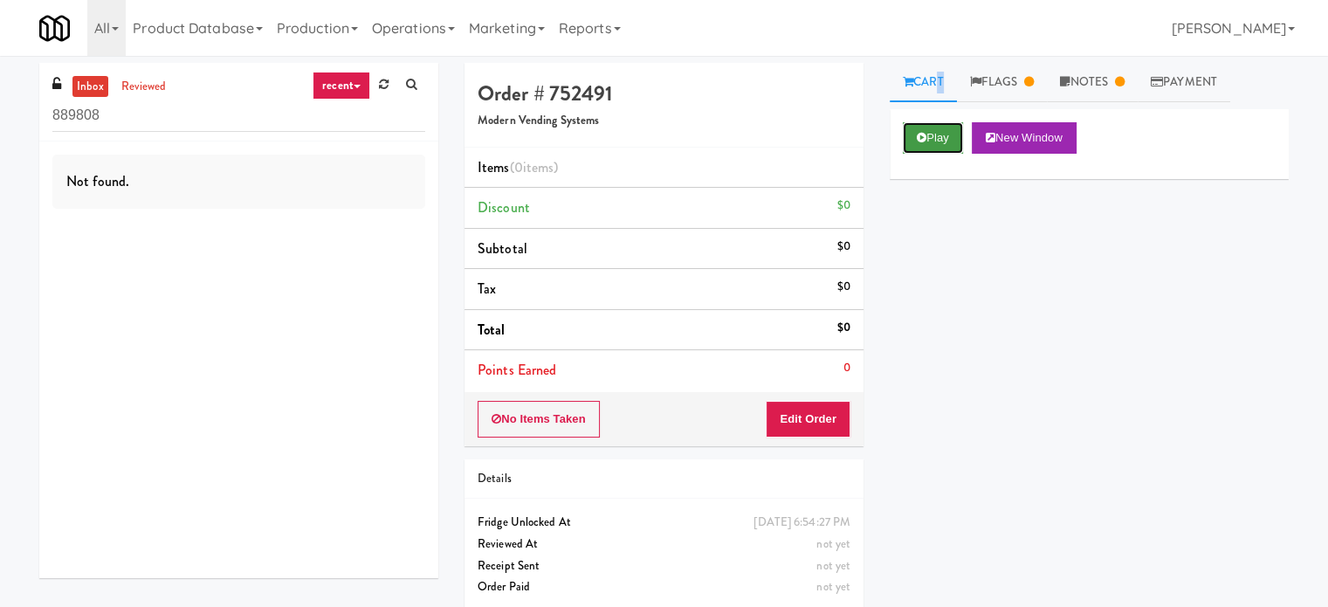
click at [933, 143] on button "Play" at bounding box center [933, 137] width 60 height 31
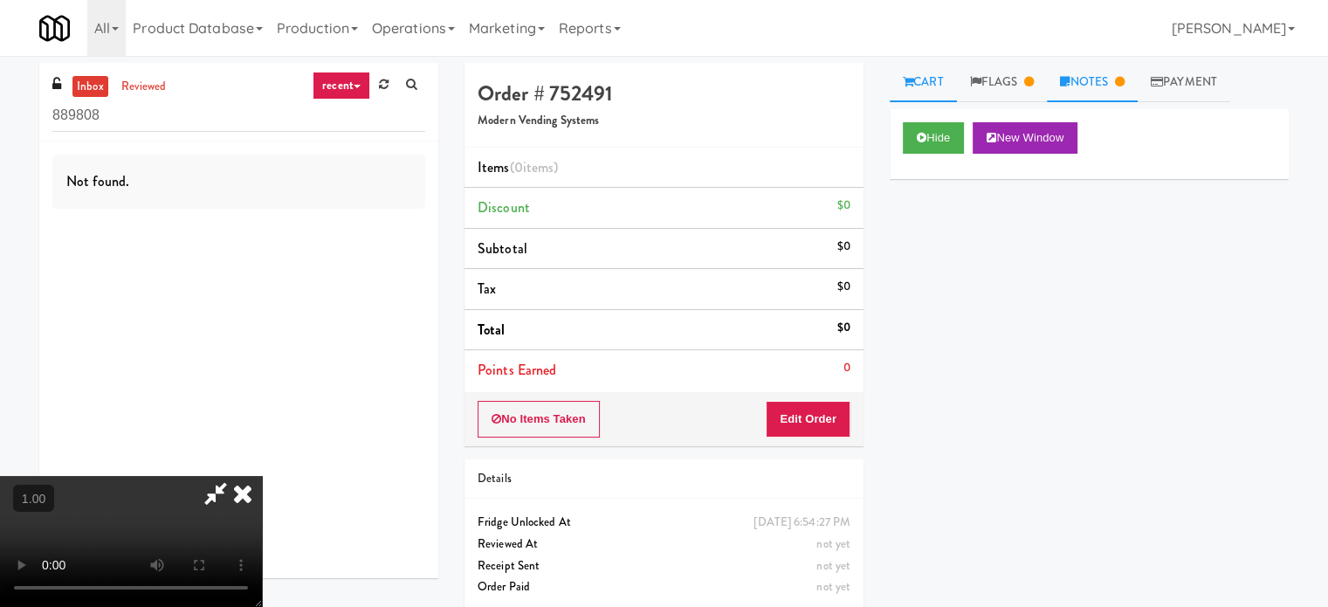
click at [1088, 76] on link "Notes" at bounding box center [1092, 82] width 91 height 39
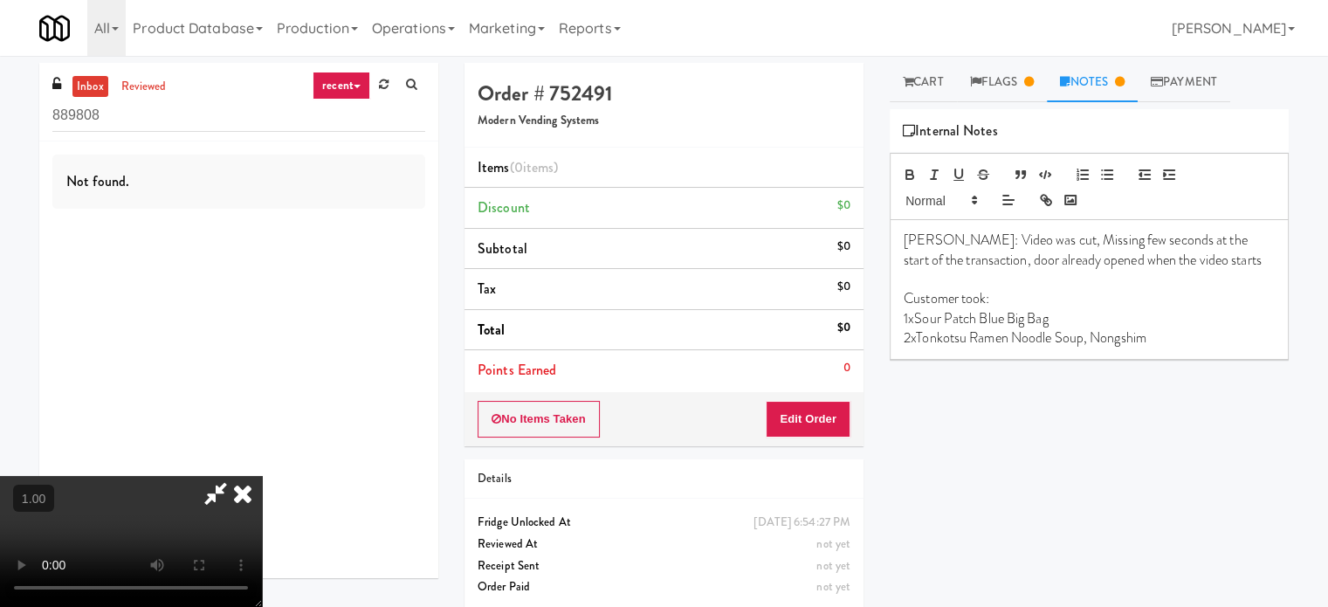
click at [262, 476] on video at bounding box center [131, 541] width 262 height 131
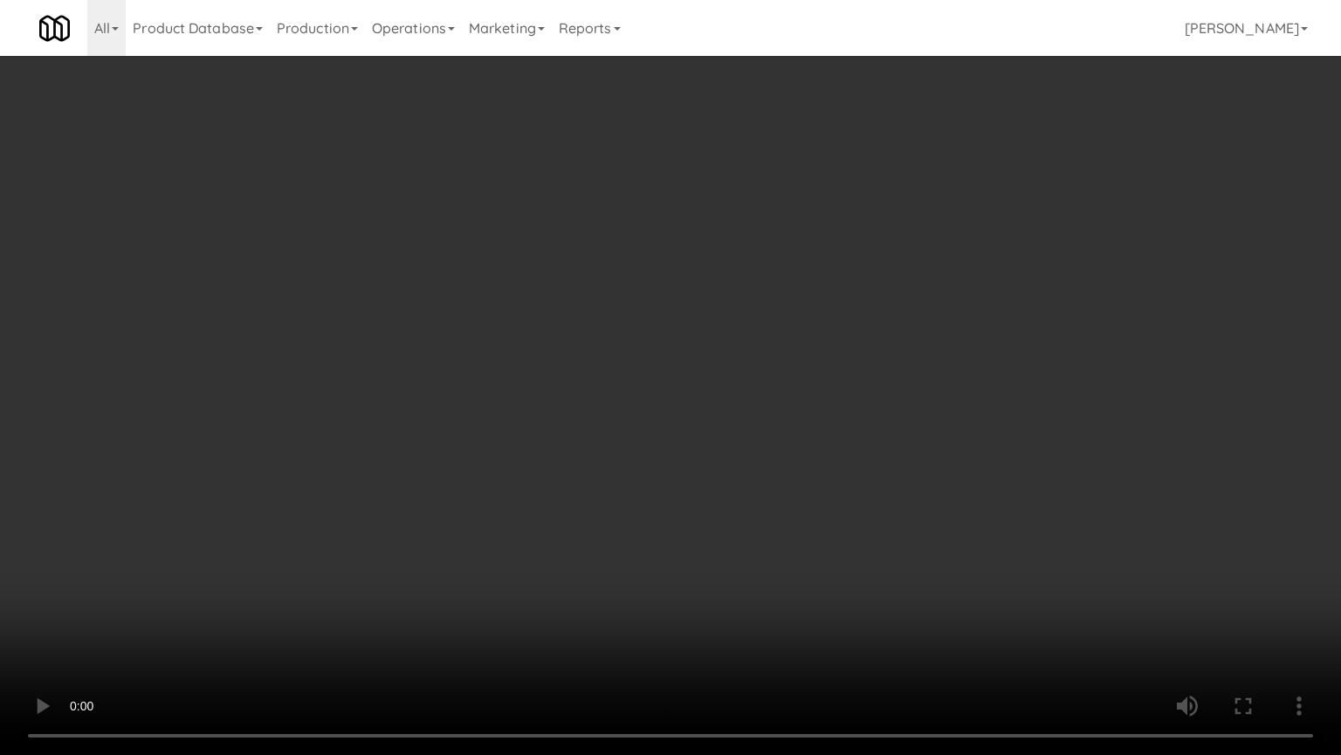
click at [407, 479] on video at bounding box center [670, 377] width 1341 height 755
click at [534, 416] on video at bounding box center [670, 377] width 1341 height 755
click at [501, 369] on video at bounding box center [670, 377] width 1341 height 755
click at [546, 360] on video at bounding box center [670, 377] width 1341 height 755
drag, startPoint x: 272, startPoint y: 584, endPoint x: 298, endPoint y: 536, distance: 54.3
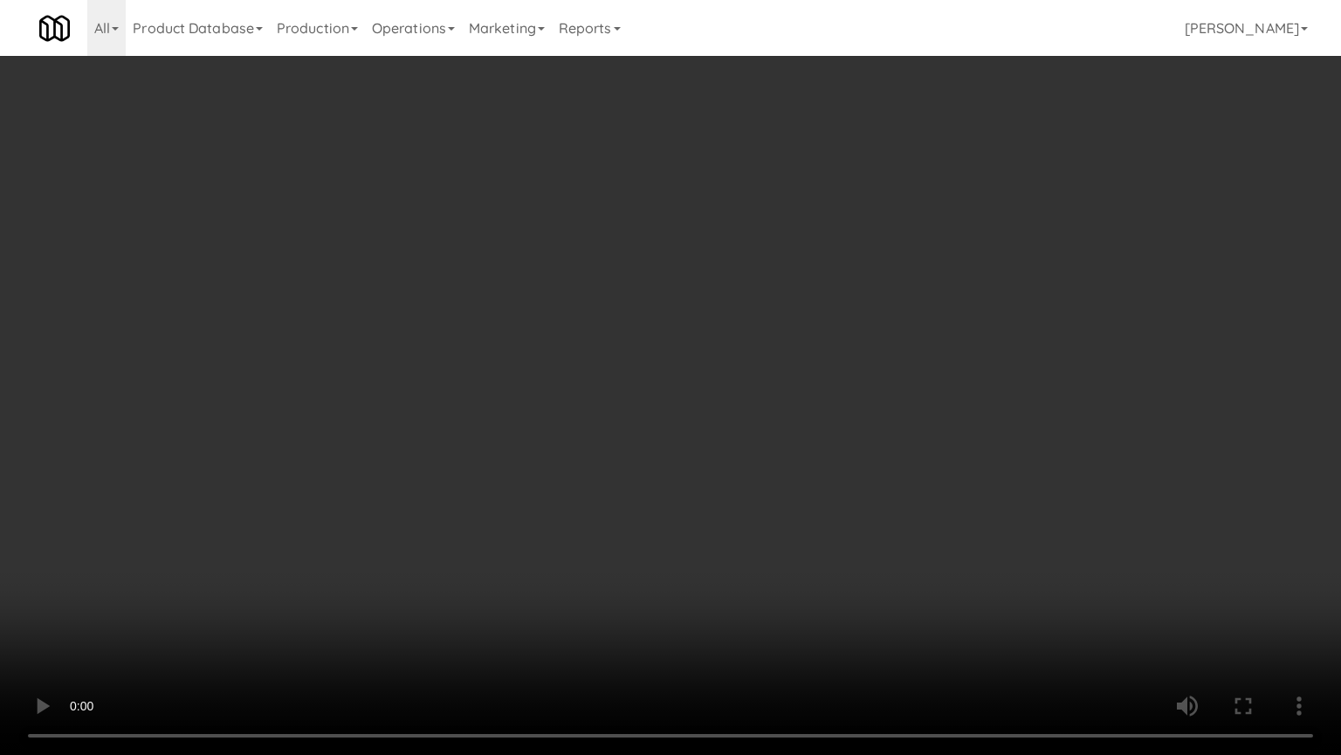
click at [275, 583] on video at bounding box center [670, 377] width 1341 height 755
click at [321, 514] on video at bounding box center [670, 377] width 1341 height 755
click at [416, 524] on video at bounding box center [670, 377] width 1341 height 755
click at [474, 507] on video at bounding box center [670, 377] width 1341 height 755
click at [492, 530] on video at bounding box center [670, 377] width 1341 height 755
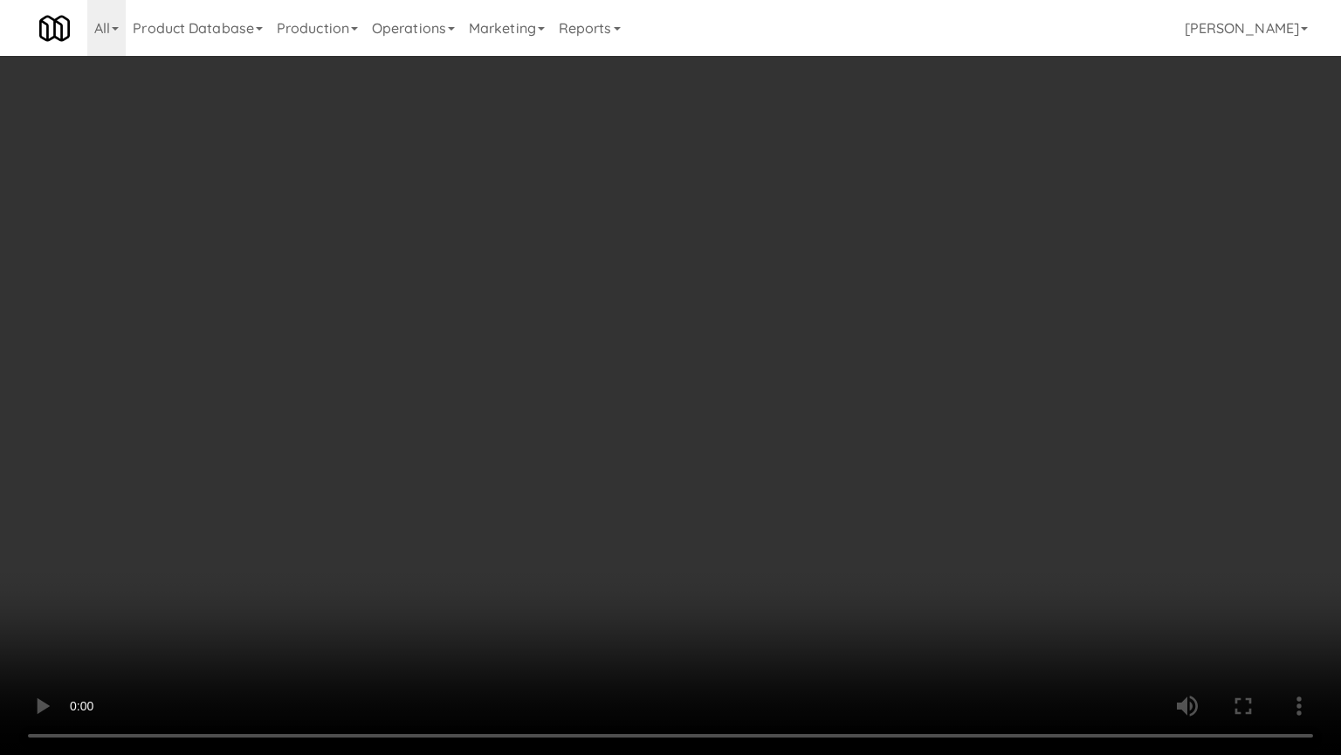
click at [493, 524] on video at bounding box center [670, 377] width 1341 height 755
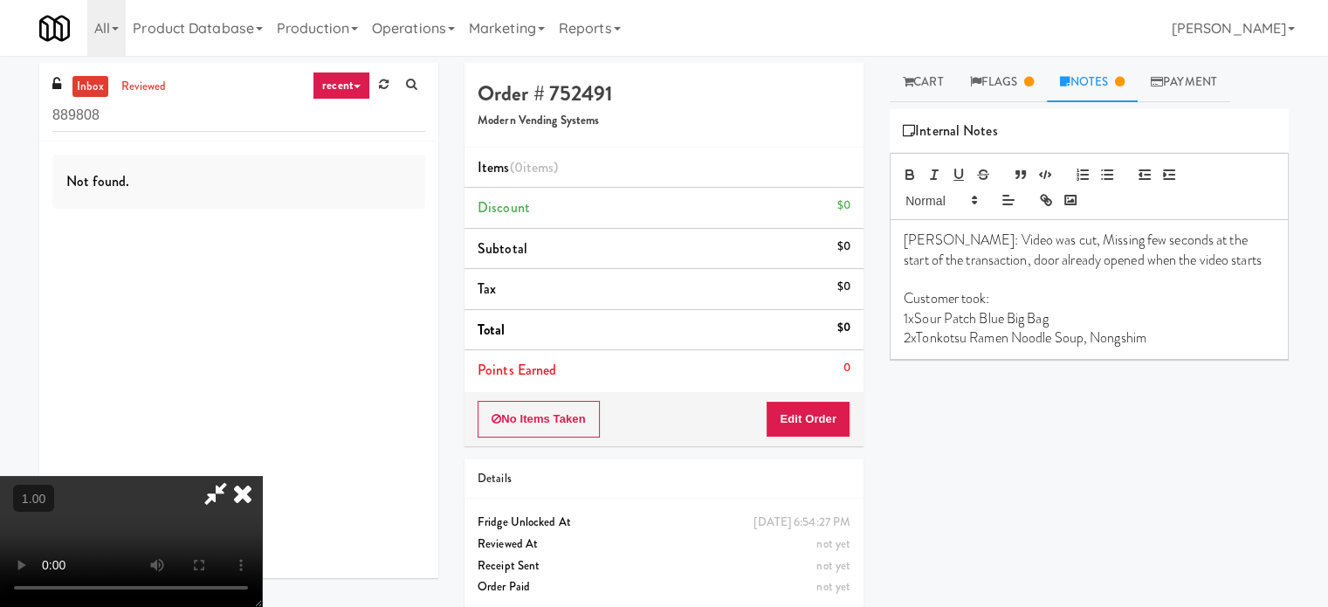
click at [262, 476] on icon at bounding box center [243, 493] width 38 height 35
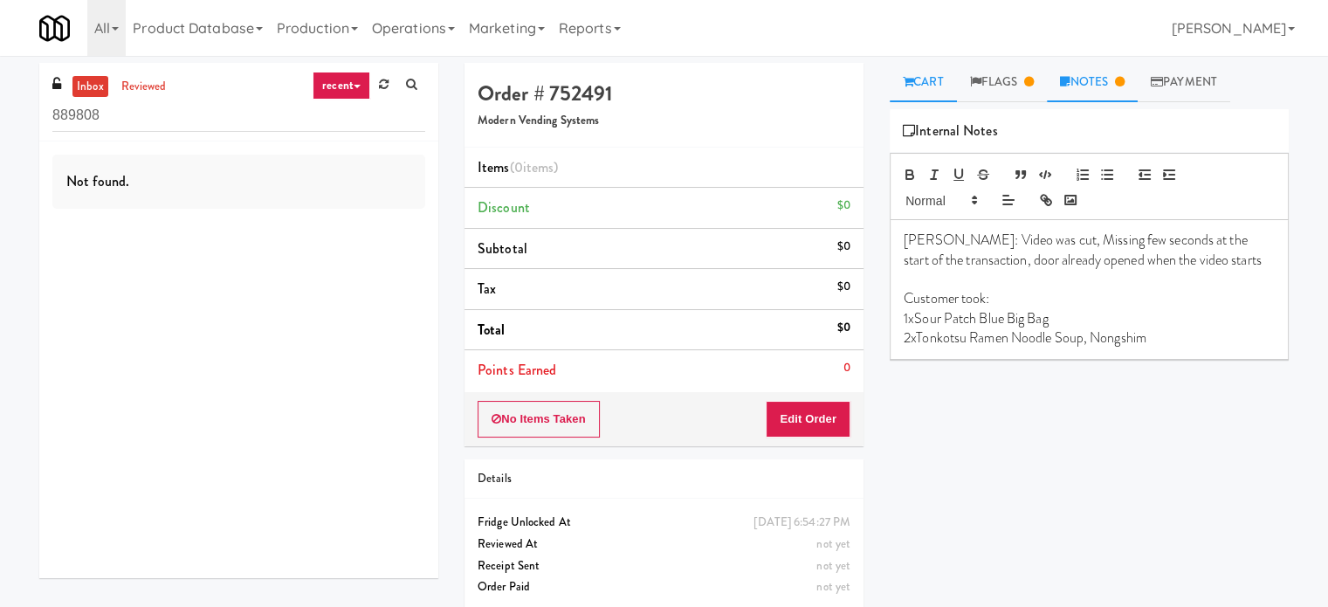
click at [914, 86] on link "Cart" at bounding box center [923, 82] width 67 height 39
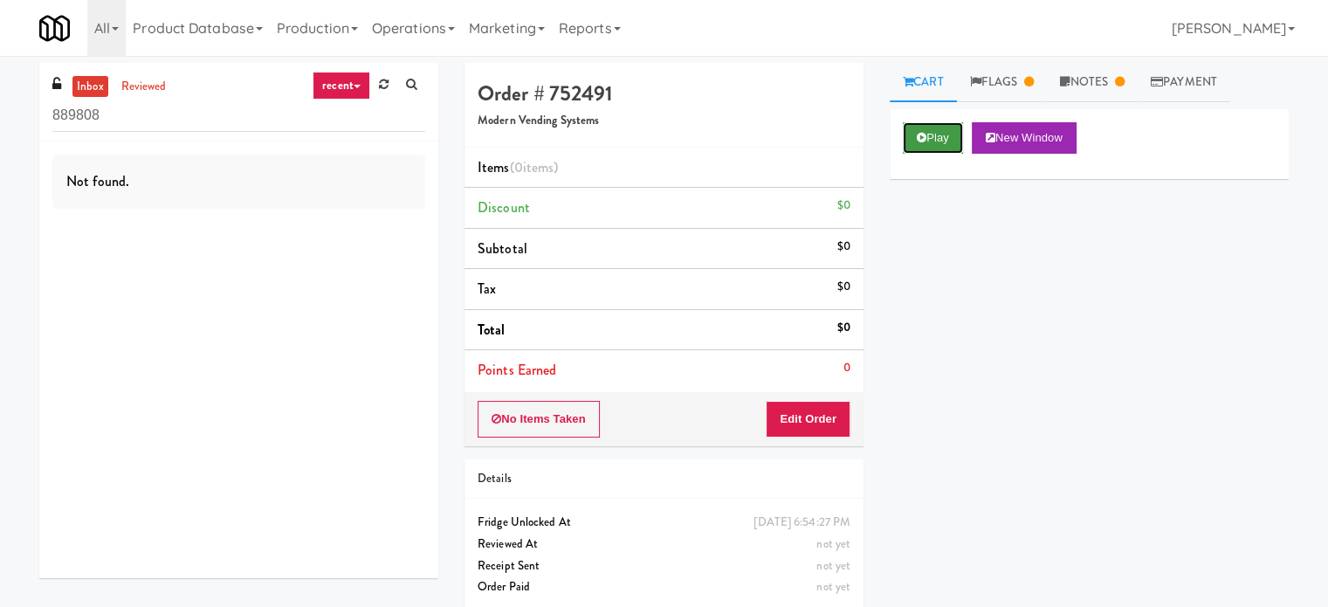
click at [929, 141] on button "Play" at bounding box center [933, 137] width 60 height 31
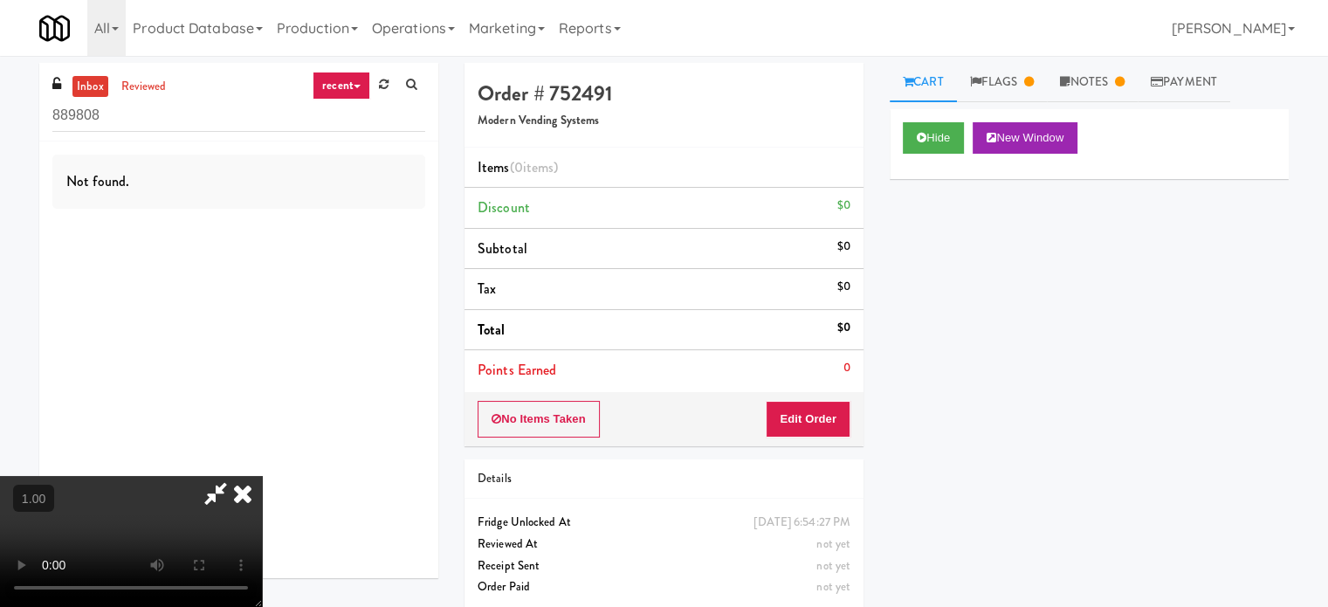
drag, startPoint x: 403, startPoint y: 471, endPoint x: 414, endPoint y: 430, distance: 42.4
click at [262, 476] on video at bounding box center [131, 541] width 262 height 131
drag, startPoint x: 414, startPoint y: 430, endPoint x: 533, endPoint y: 355, distance: 140.1
click at [262, 476] on video at bounding box center [131, 541] width 262 height 131
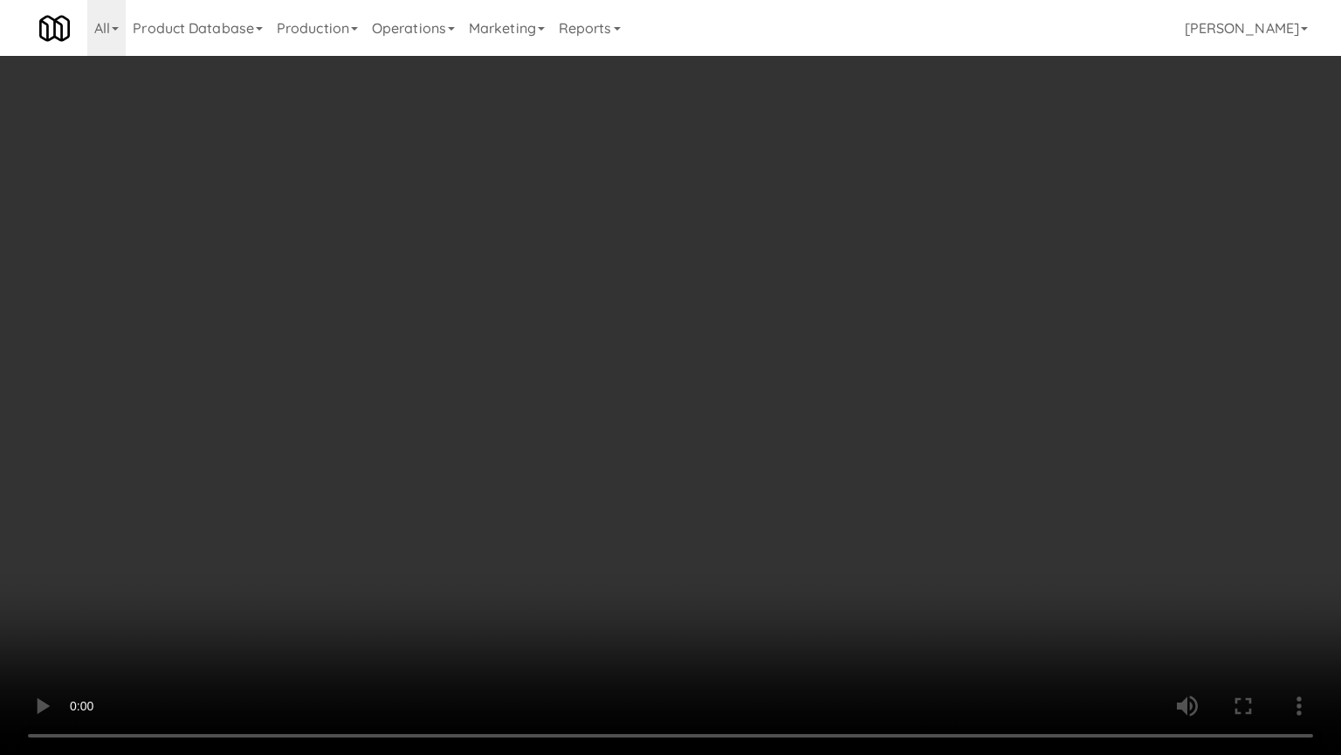
click at [599, 300] on video at bounding box center [670, 377] width 1341 height 755
click at [660, 314] on video at bounding box center [670, 377] width 1341 height 755
click at [648, 313] on video at bounding box center [670, 377] width 1341 height 755
click at [657, 349] on video at bounding box center [670, 377] width 1341 height 755
click at [404, 562] on video at bounding box center [670, 377] width 1341 height 755
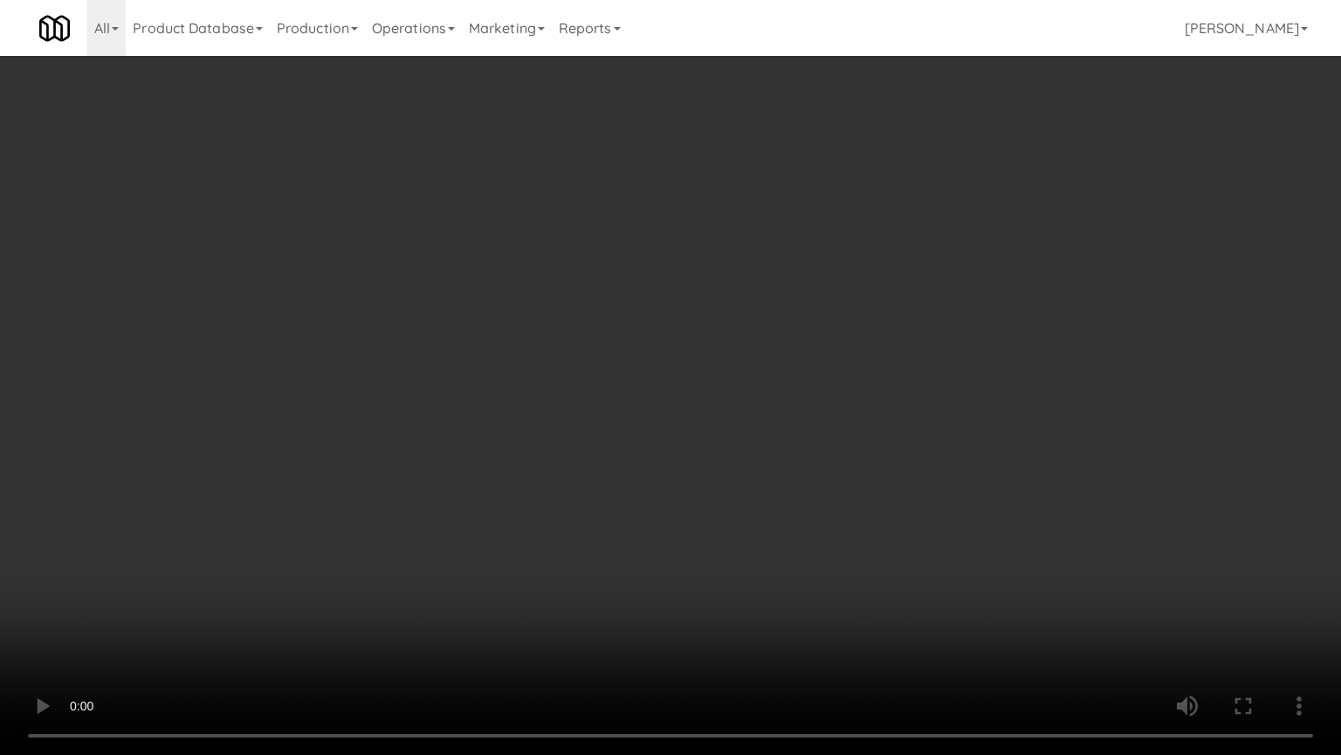
drag, startPoint x: 609, startPoint y: 390, endPoint x: 678, endPoint y: 365, distance: 73.2
click at [639, 377] on video at bounding box center [670, 377] width 1341 height 755
drag, startPoint x: 678, startPoint y: 365, endPoint x: 675, endPoint y: 157, distance: 207.9
click at [678, 364] on video at bounding box center [670, 377] width 1341 height 755
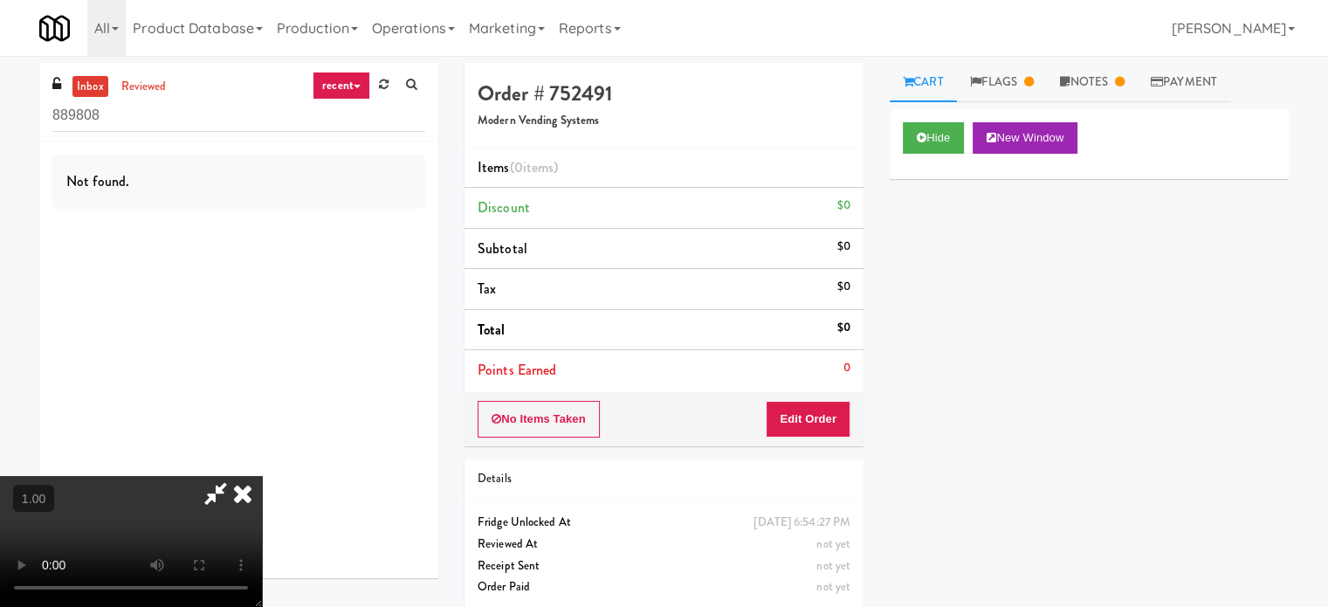
click at [262, 476] on icon at bounding box center [243, 493] width 38 height 35
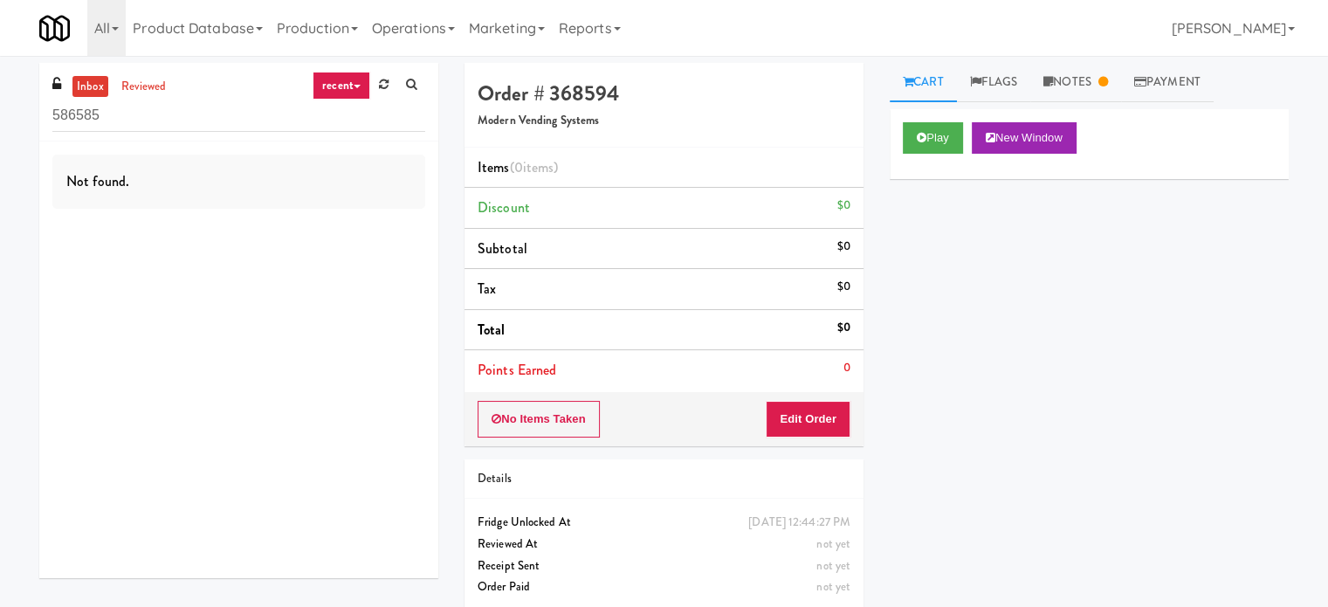
click at [342, 89] on link "recent" at bounding box center [342, 86] width 58 height 28
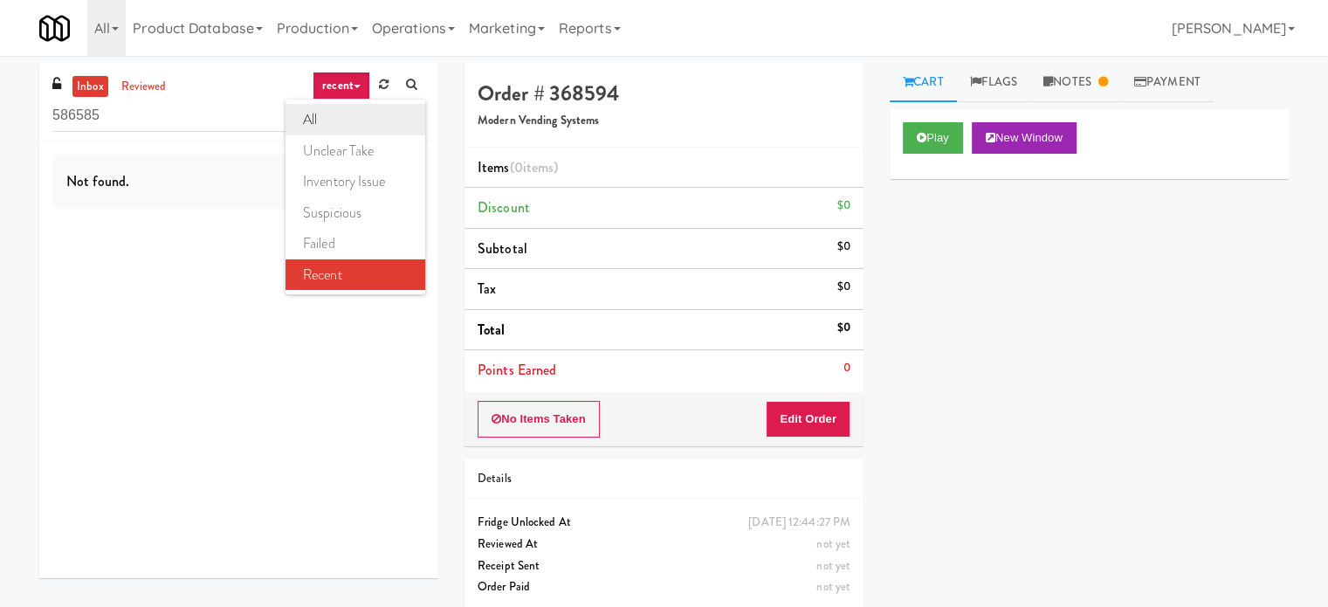
click at [333, 117] on link "all" at bounding box center [356, 119] width 140 height 31
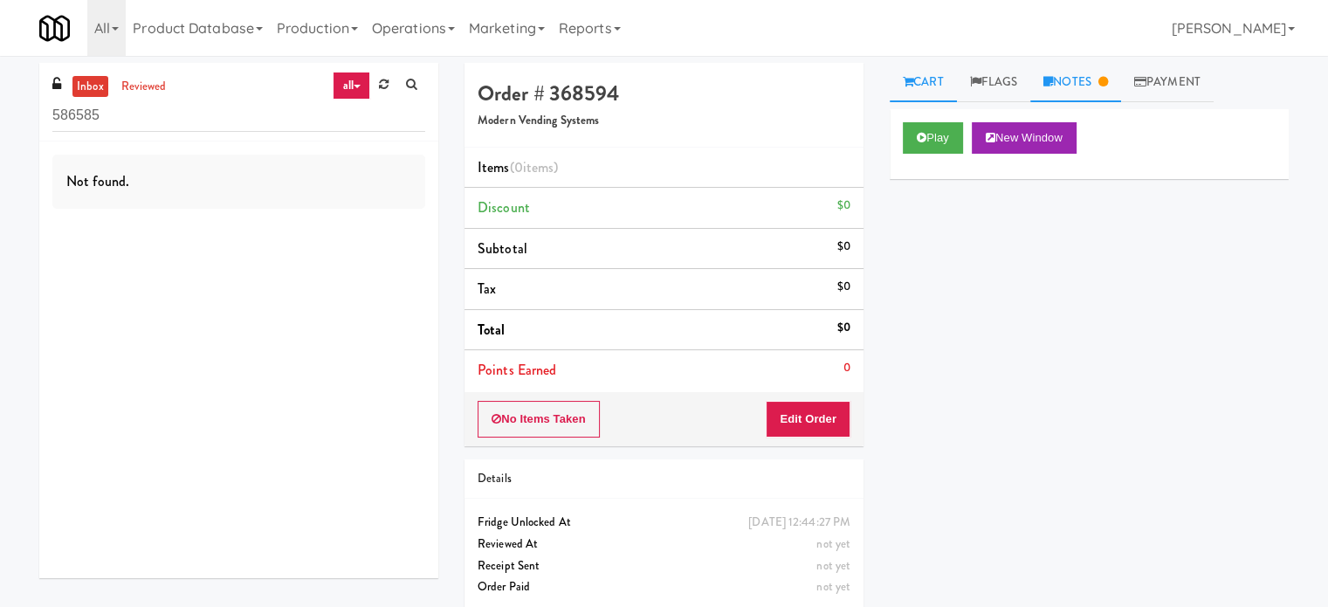
click at [1107, 89] on link "Notes" at bounding box center [1076, 82] width 91 height 39
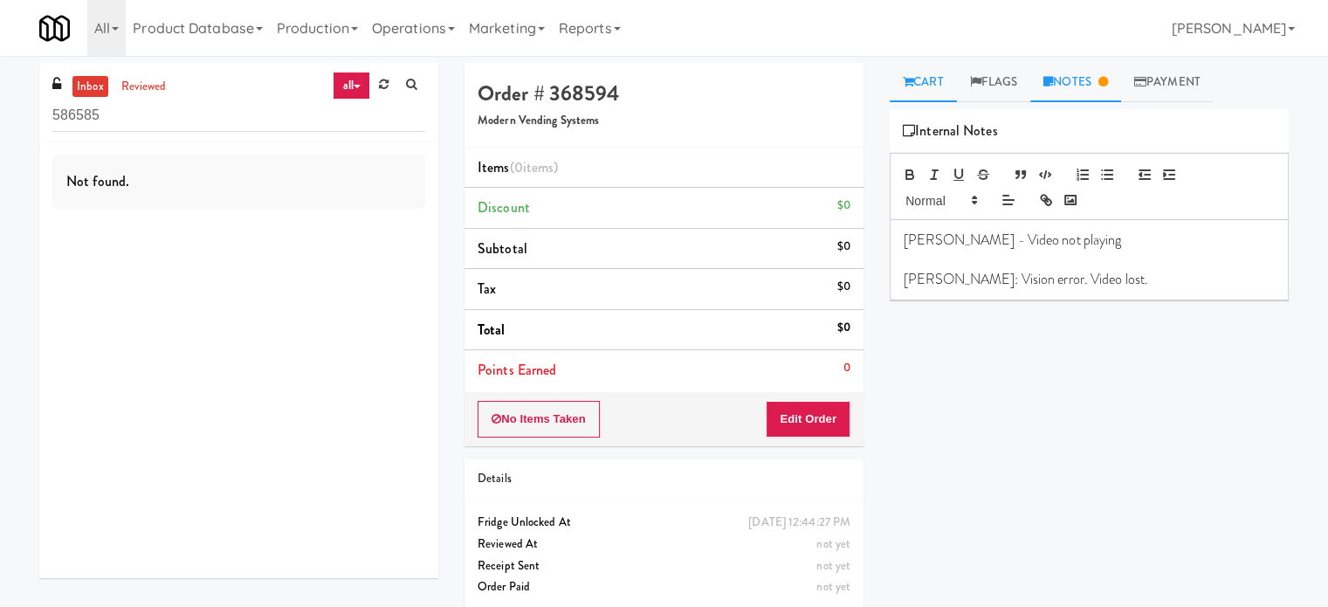
click at [915, 79] on link "Cart" at bounding box center [923, 82] width 67 height 39
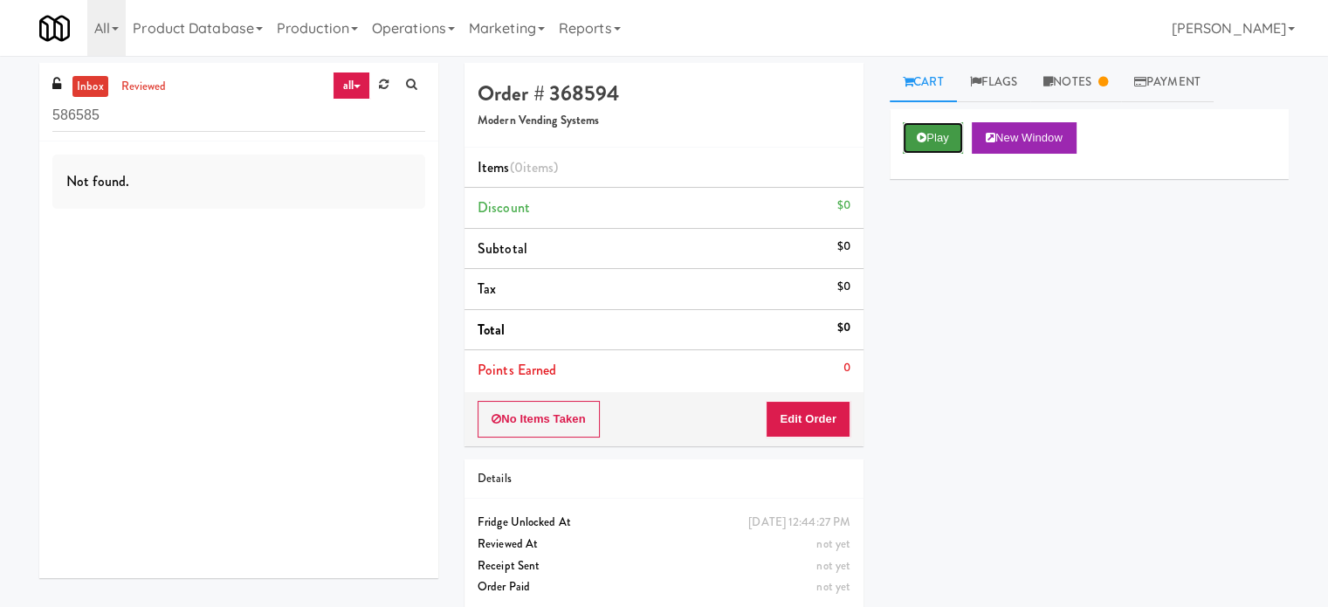
click at [928, 143] on button "Play" at bounding box center [933, 137] width 60 height 31
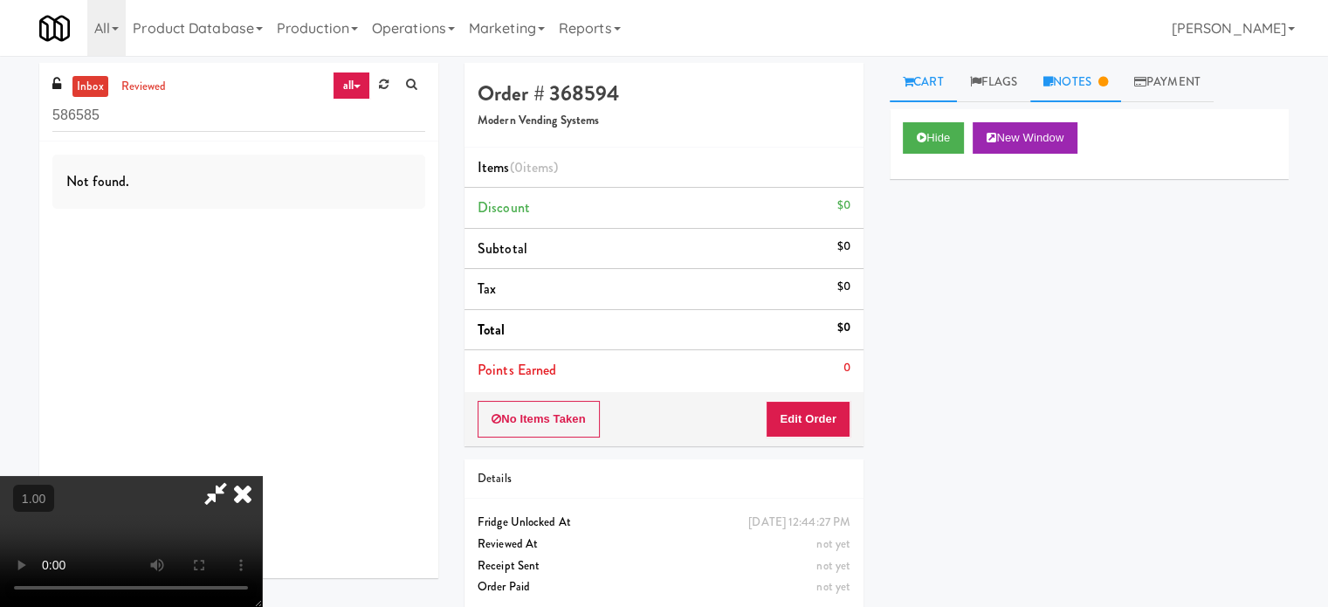
click at [1100, 93] on link "Notes" at bounding box center [1076, 82] width 91 height 39
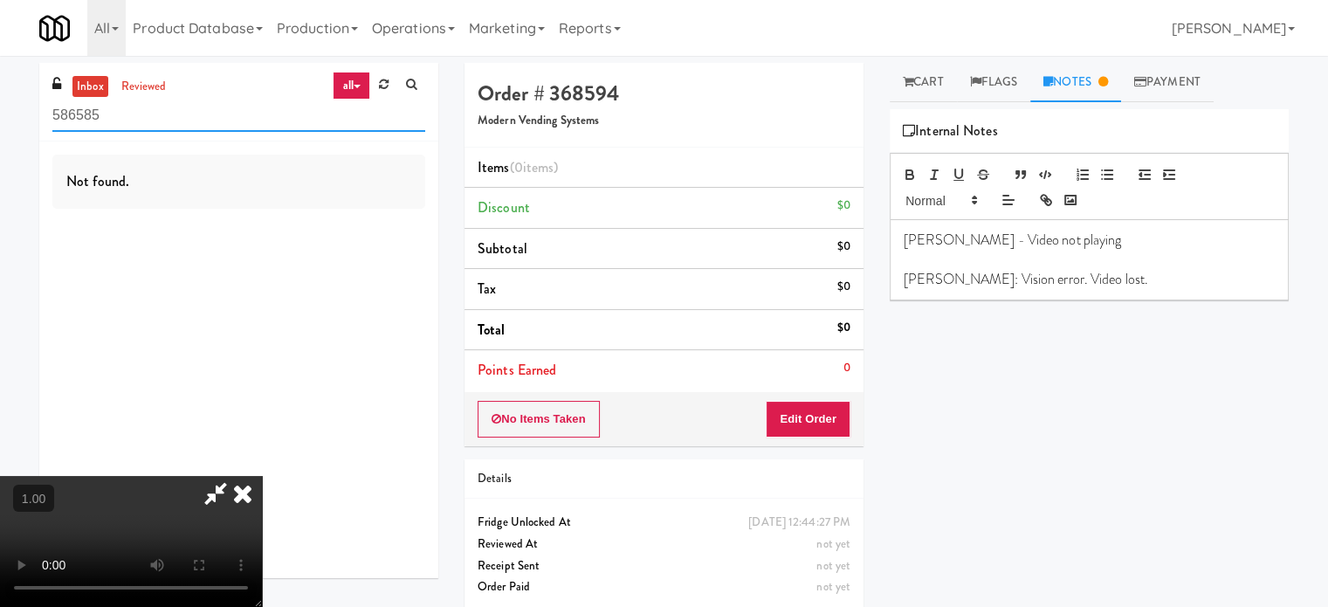
click at [128, 124] on input "586585" at bounding box center [238, 116] width 373 height 32
click at [1076, 397] on div "Hide New Window Primary Flag Clear Flag if unable to determine what was taken o…" at bounding box center [1089, 436] width 399 height 655
